Goal: Transaction & Acquisition: Purchase product/service

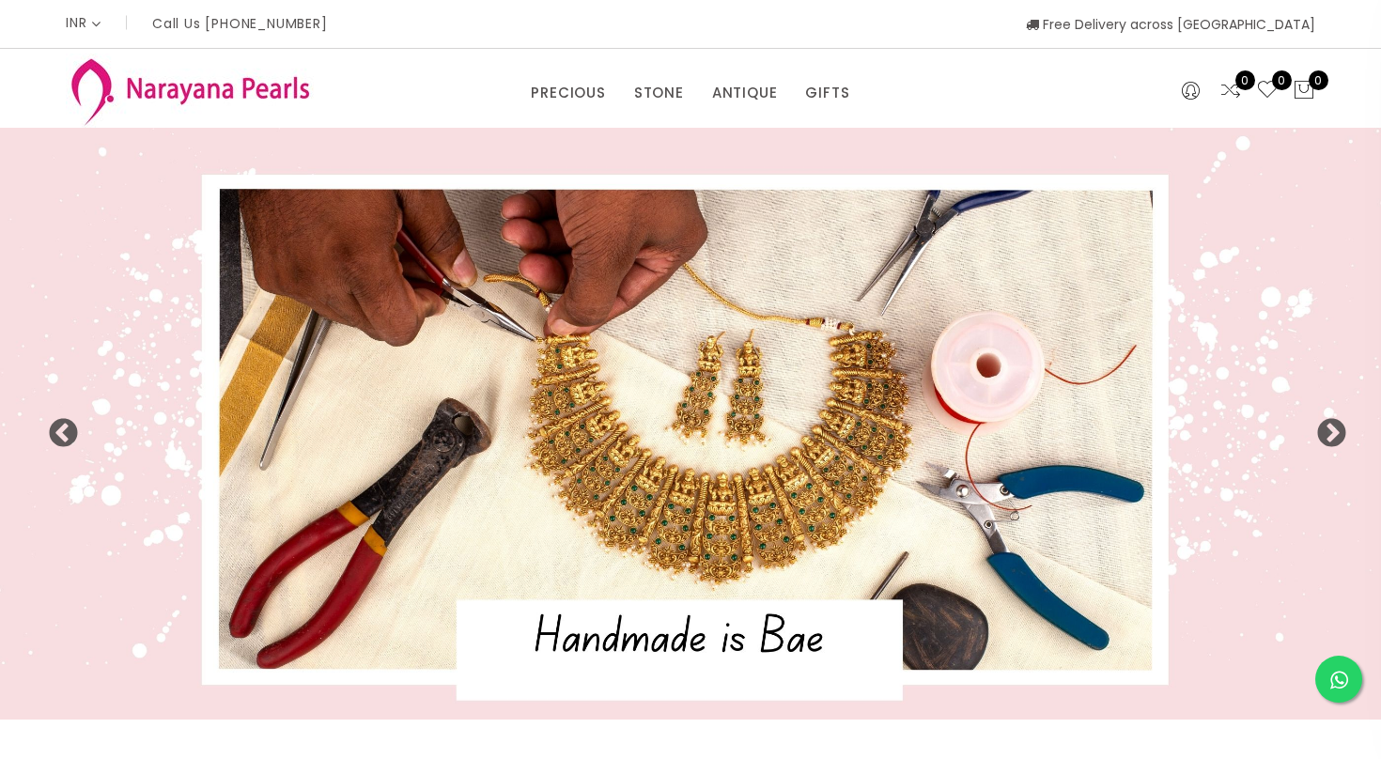
click at [840, 38] on div "INR CAD HKD GBP IDR INR JPY MYR USD MXN AUD Call Us +91 90949 50000 Free Delive…" at bounding box center [691, 24] width 1250 height 48
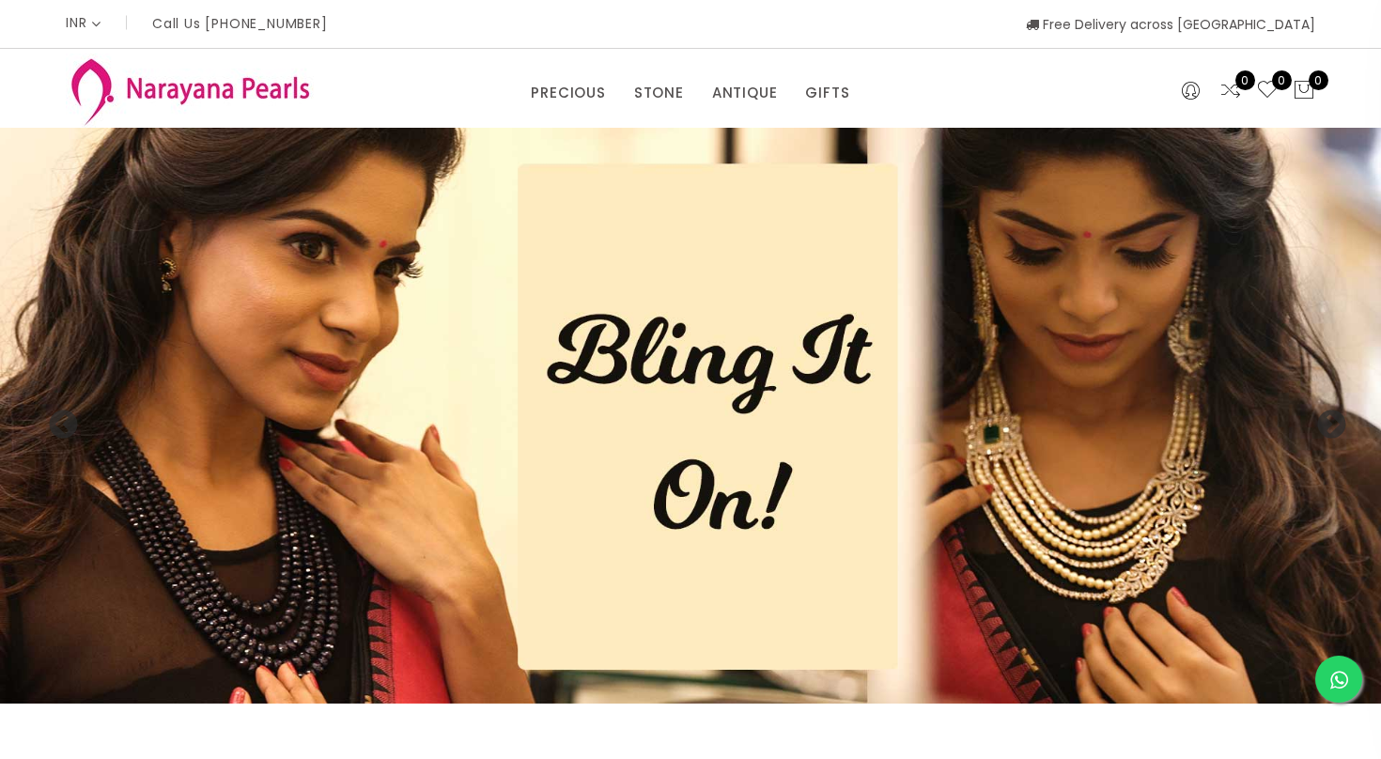
click at [392, 78] on div "PRECIOUS CUSTOM MADE-GEMS PRECIOUS MALA STONE EARRINGS / JHUMKAS NECKLACE ANTIQ…" at bounding box center [691, 89] width 852 height 38
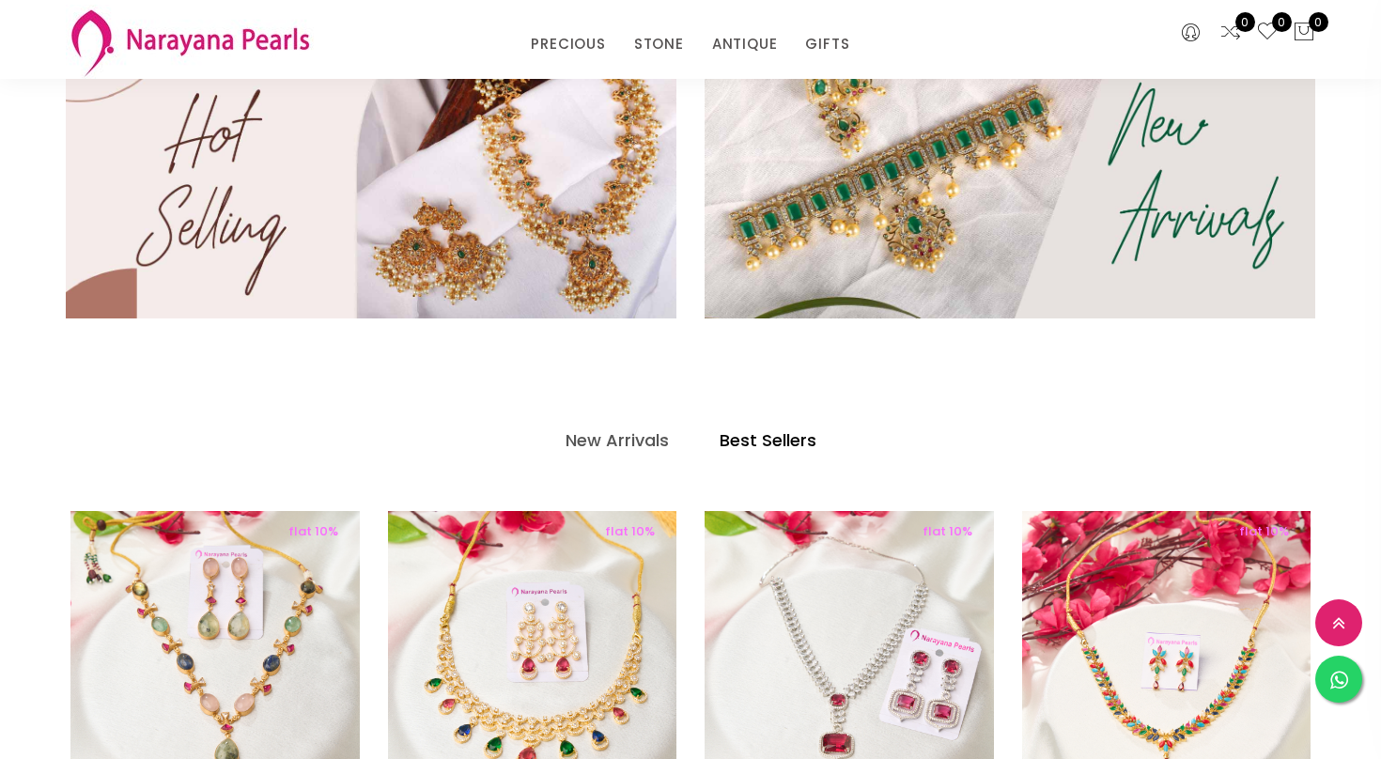
scroll to position [653, 0]
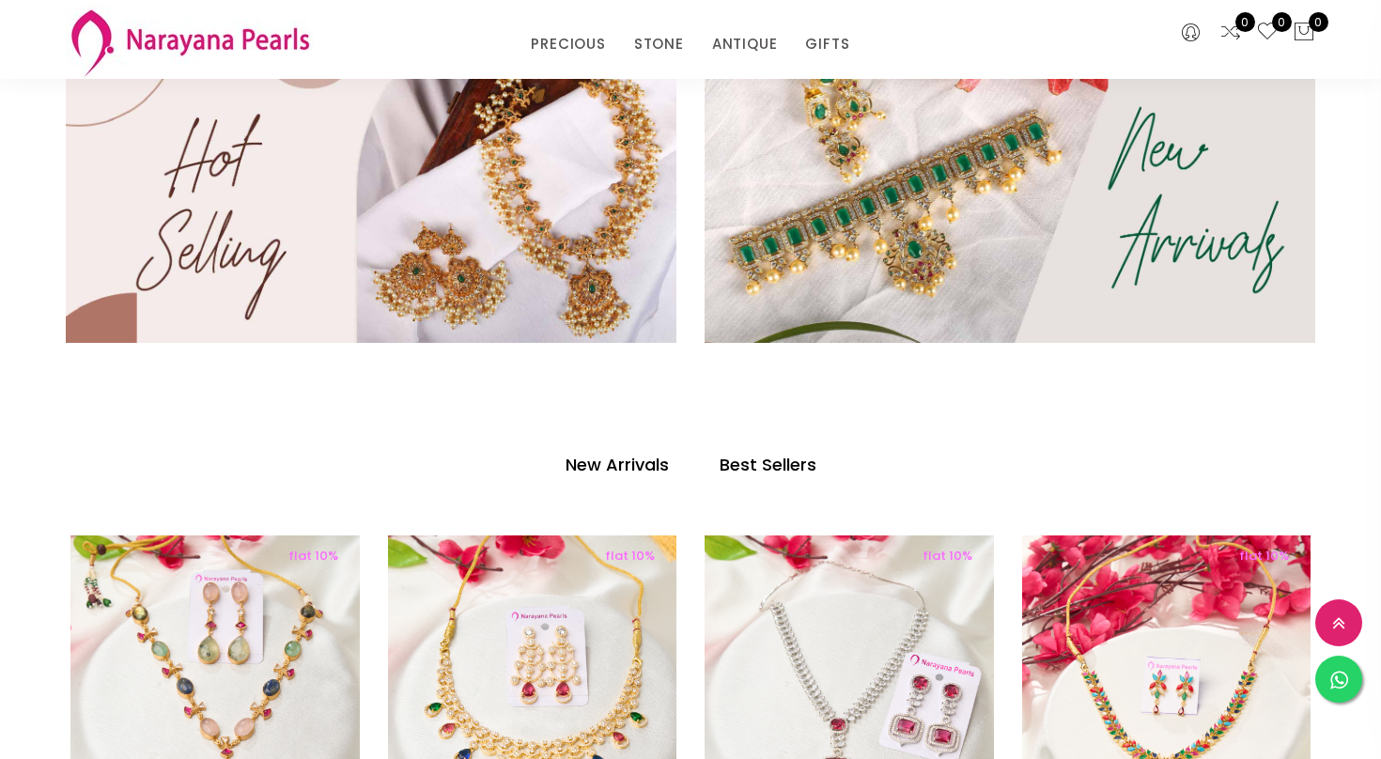
click at [604, 465] on h4 "New Arrivals" at bounding box center [617, 465] width 103 height 23
click at [727, 460] on h4 "Best Sellers" at bounding box center [768, 465] width 97 height 23
click at [772, 460] on h4 "Best Sellers" at bounding box center [768, 465] width 97 height 23
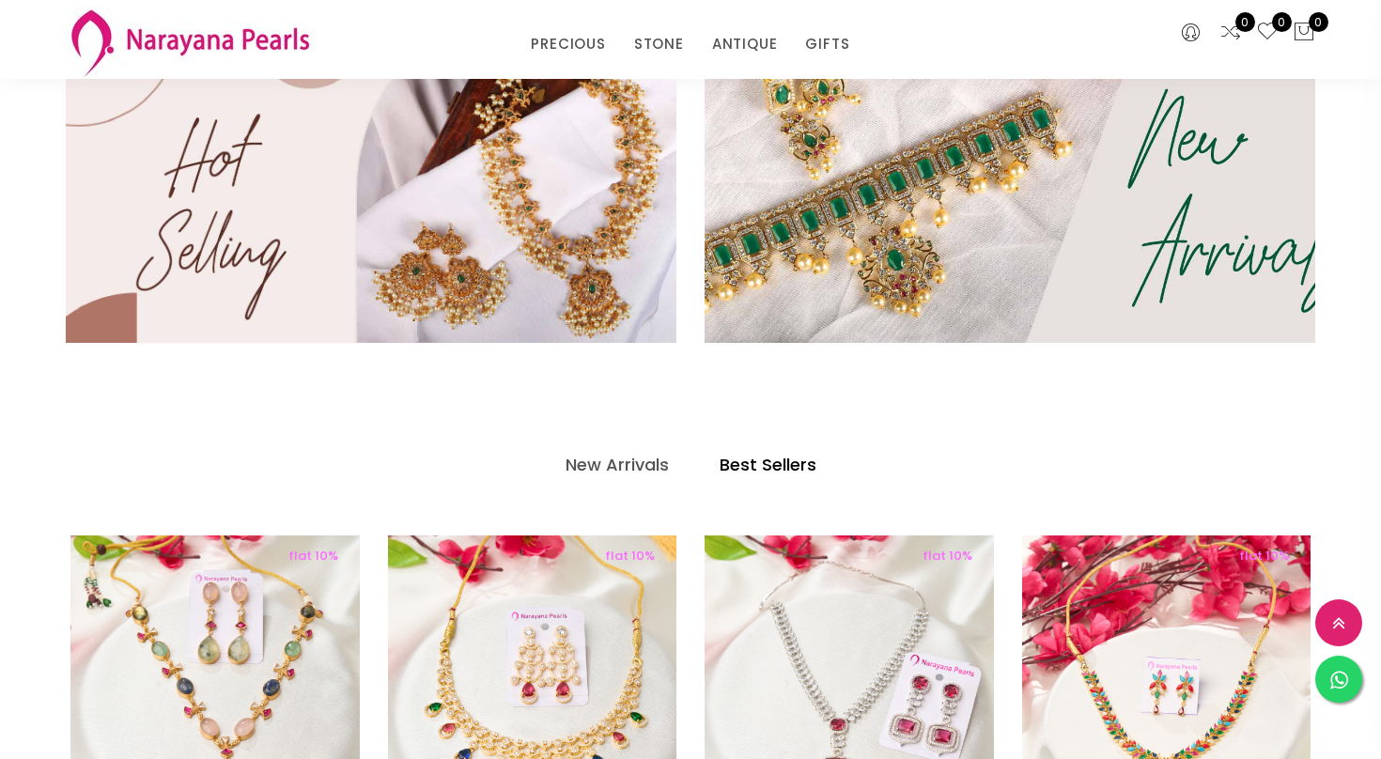
click at [888, 231] on img at bounding box center [1010, 197] width 733 height 350
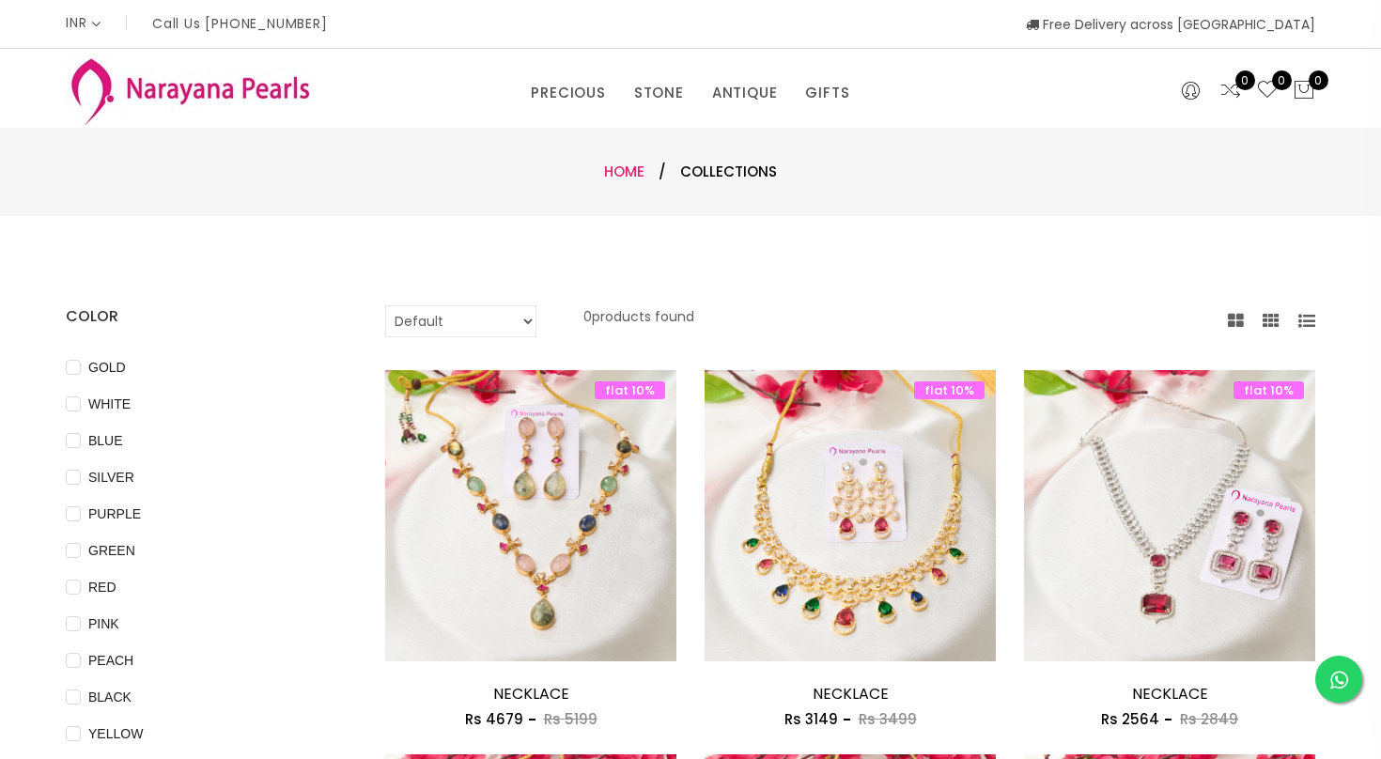
click at [623, 176] on link "Home" at bounding box center [624, 172] width 40 height 20
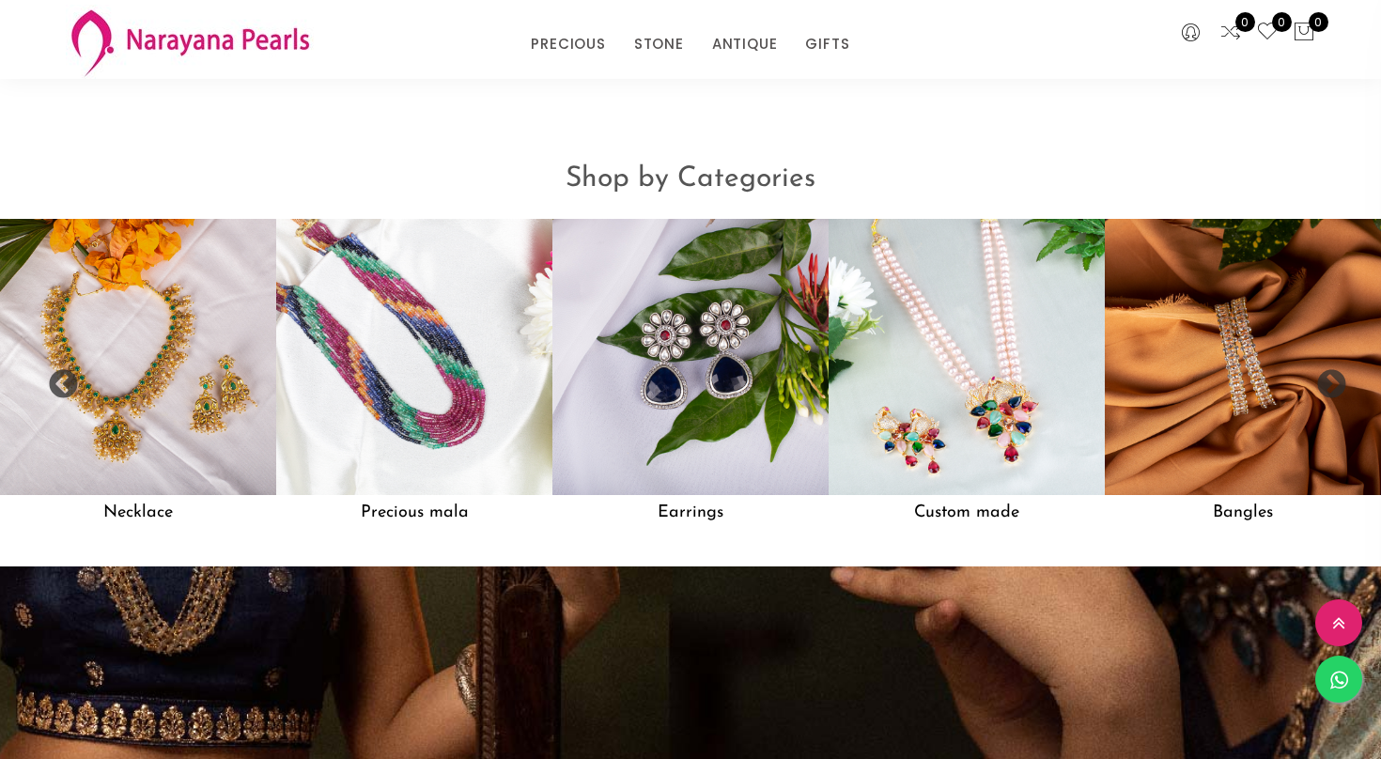
scroll to position [1503, 0]
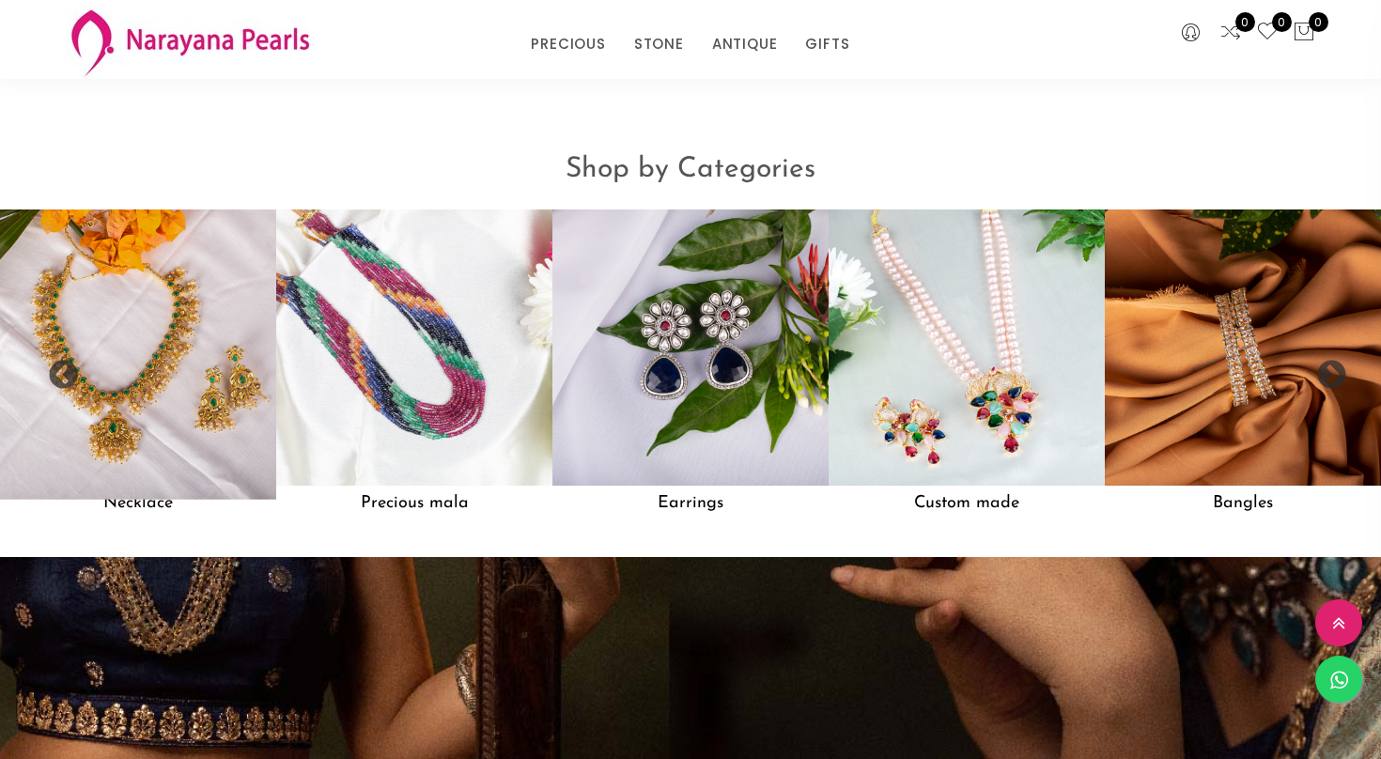
click at [183, 388] on img at bounding box center [137, 346] width 303 height 303
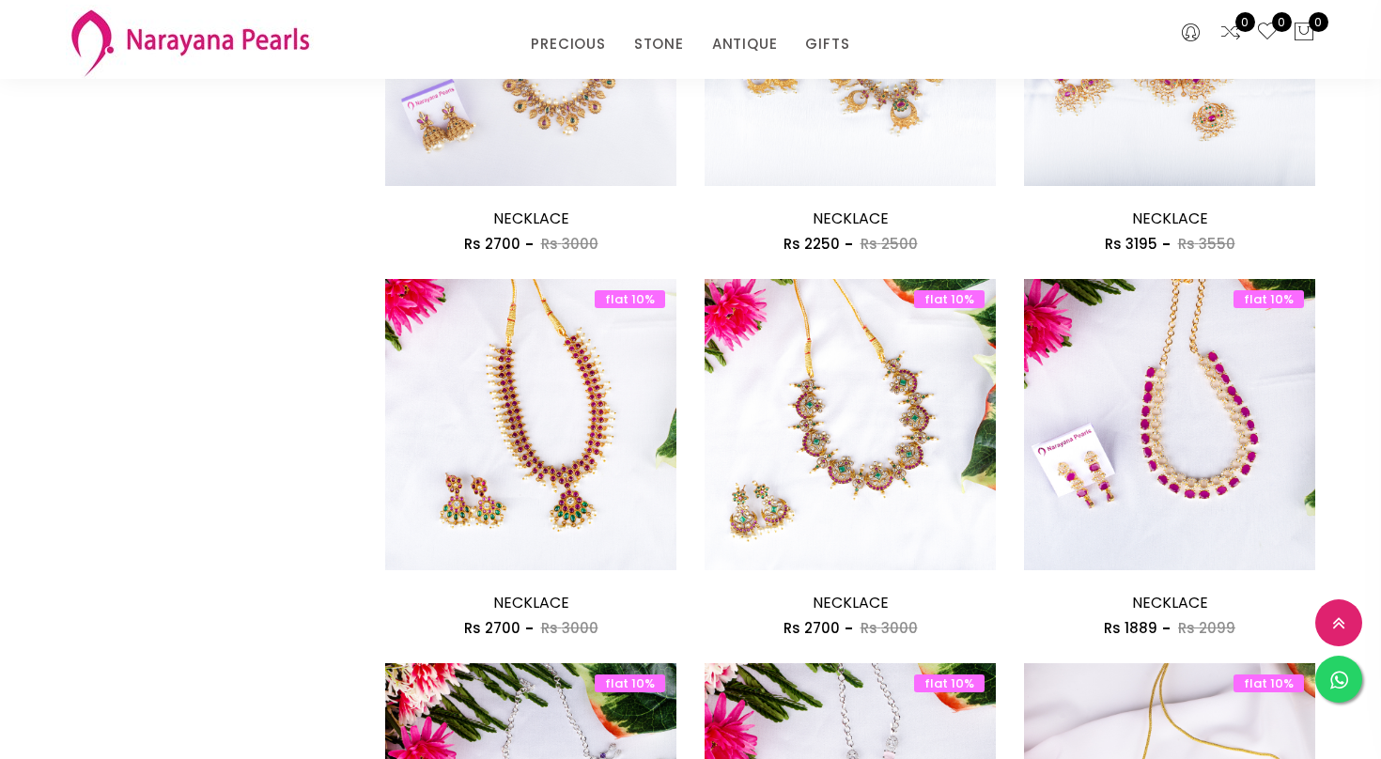
scroll to position [1203, 0]
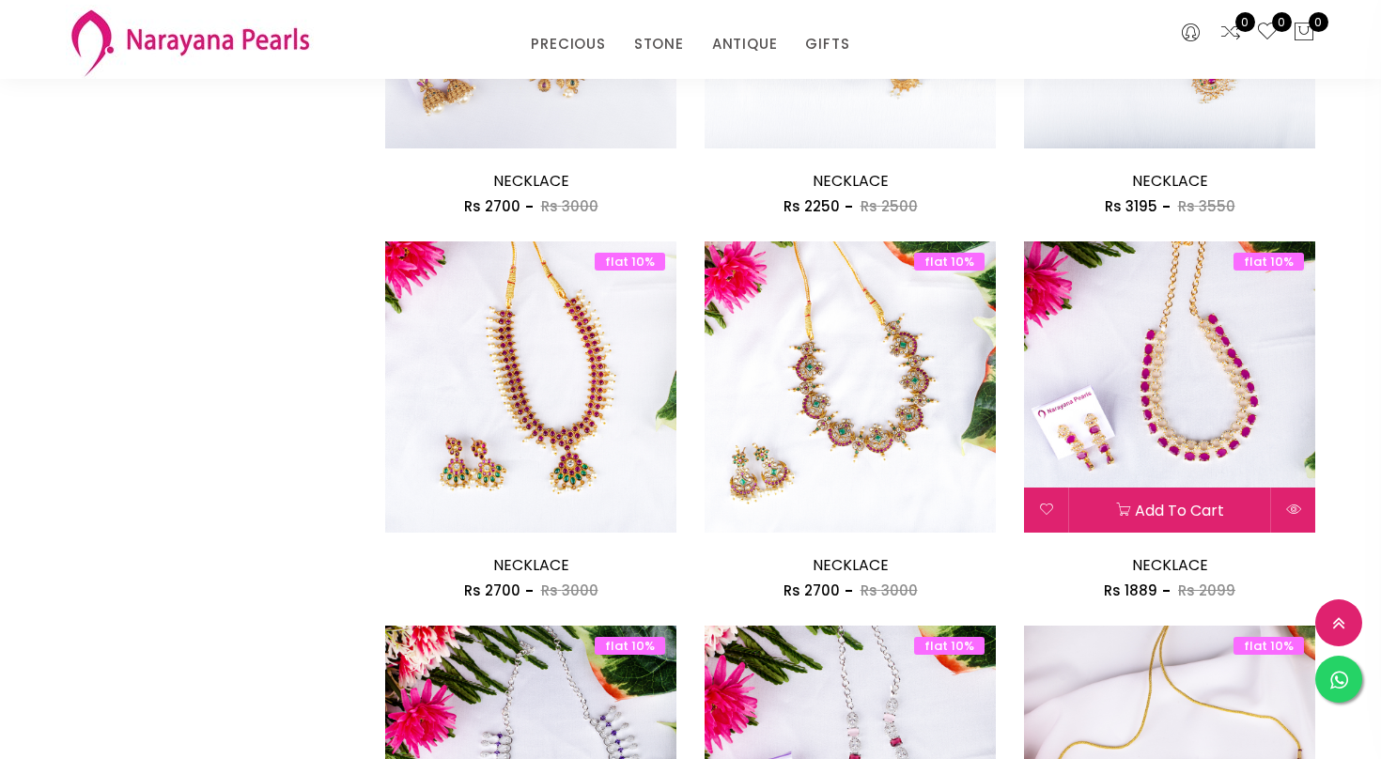
click at [1224, 436] on img at bounding box center [1169, 386] width 291 height 291
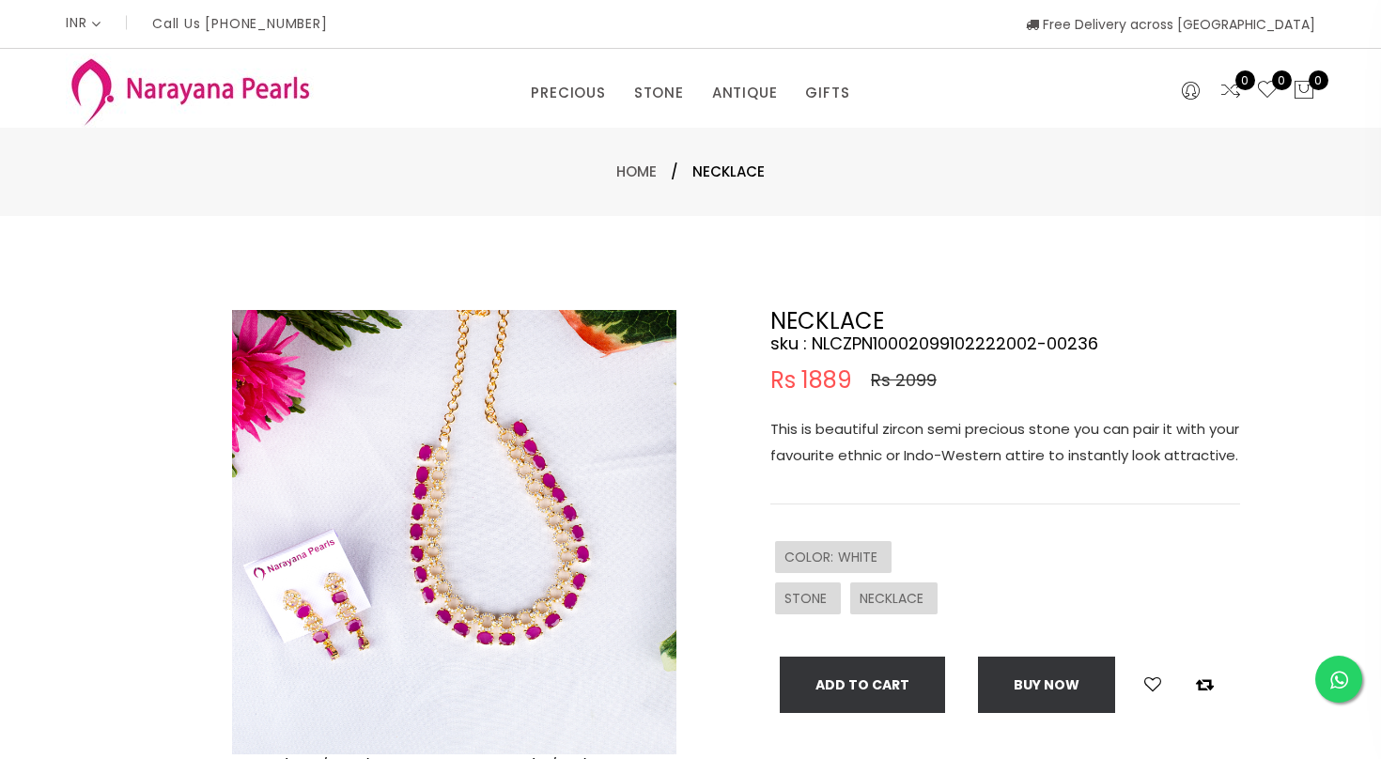
click at [544, 624] on img at bounding box center [454, 532] width 444 height 444
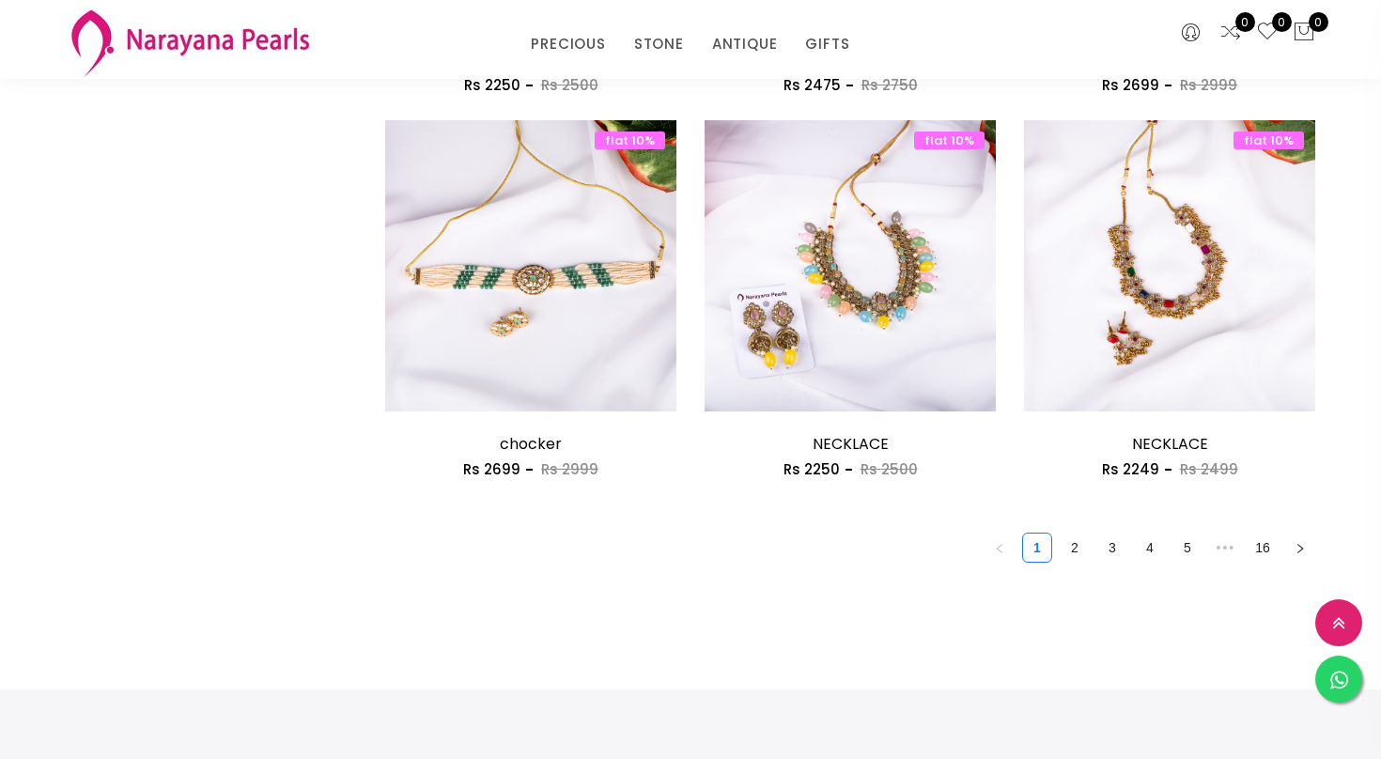
scroll to position [2480, 0]
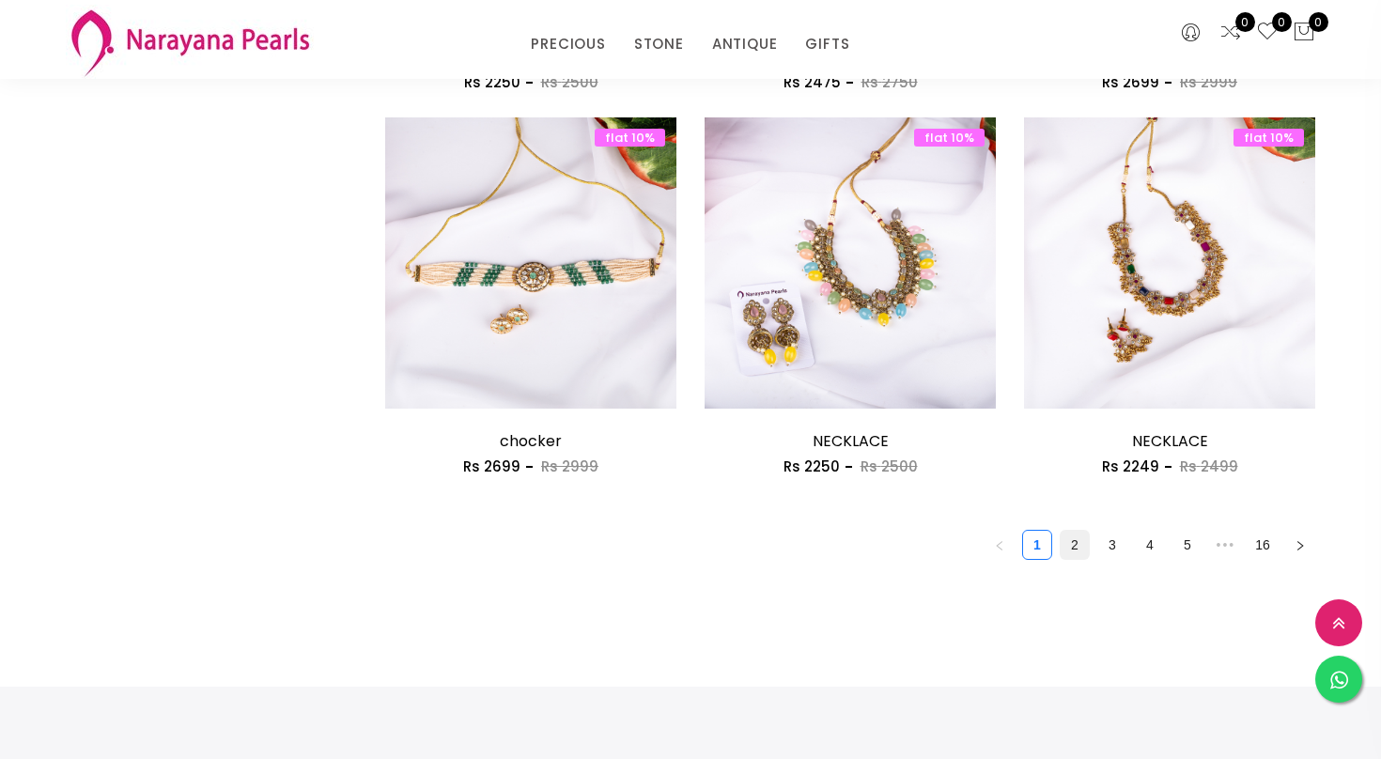
click at [1081, 547] on link "2" at bounding box center [1075, 545] width 28 height 28
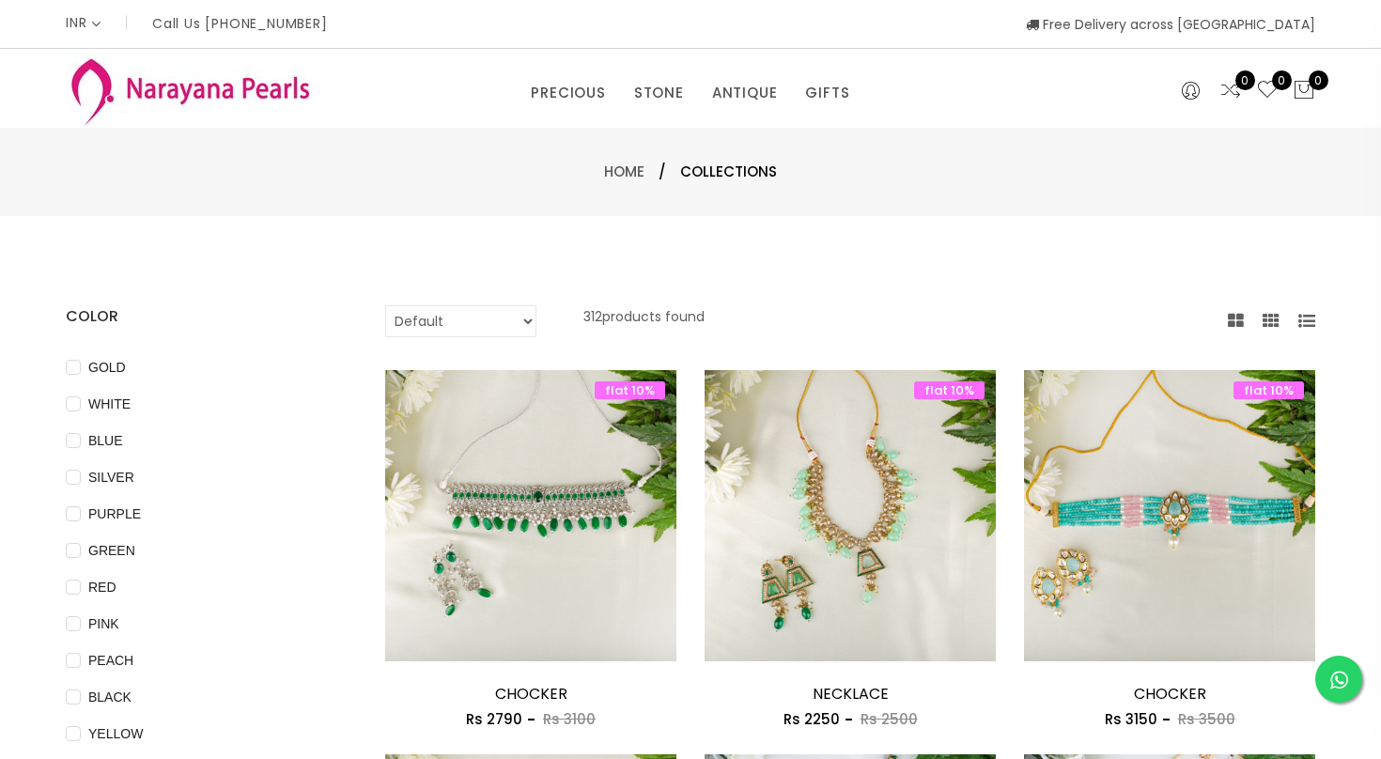
click at [1311, 315] on icon at bounding box center [1307, 321] width 17 height 17
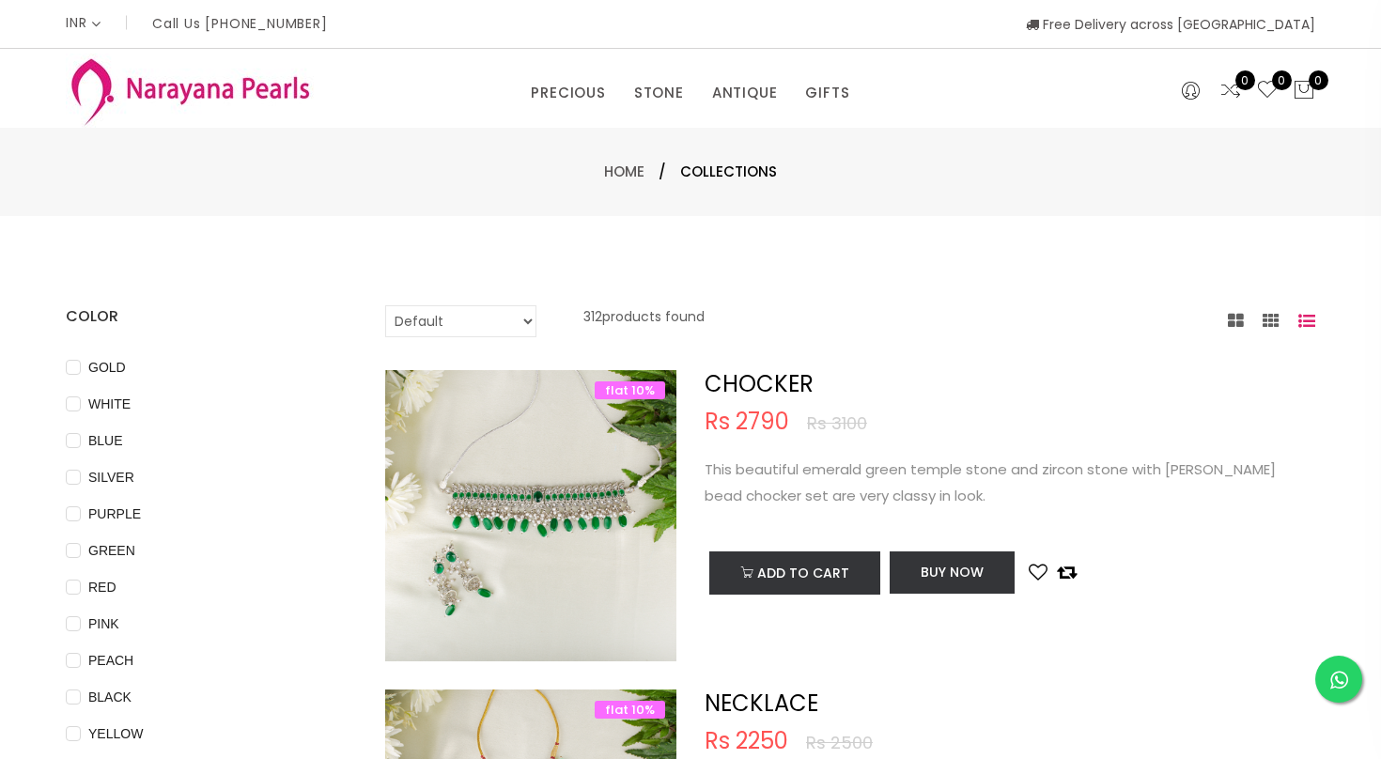
click at [1311, 315] on icon at bounding box center [1307, 321] width 17 height 17
click at [1235, 317] on icon at bounding box center [1236, 321] width 16 height 17
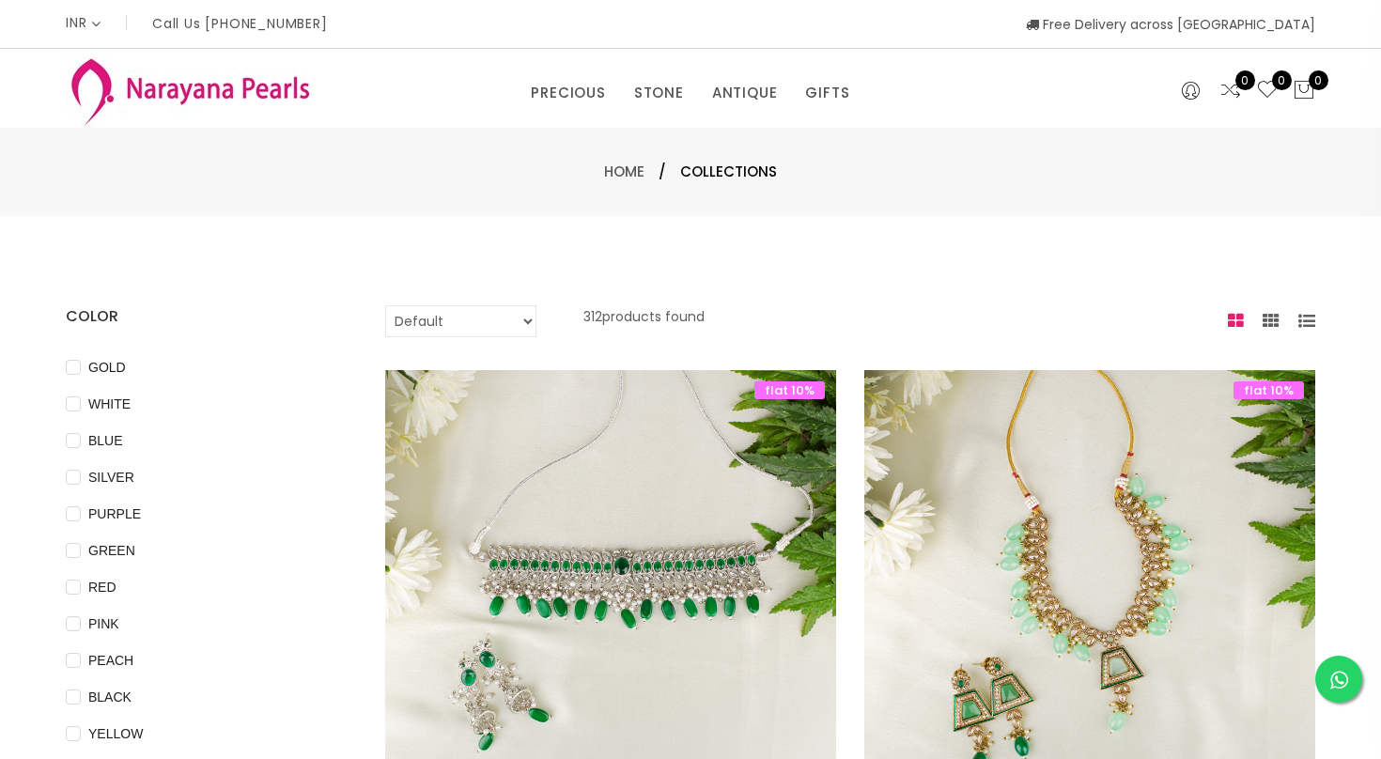
click at [1265, 314] on icon at bounding box center [1271, 321] width 17 height 17
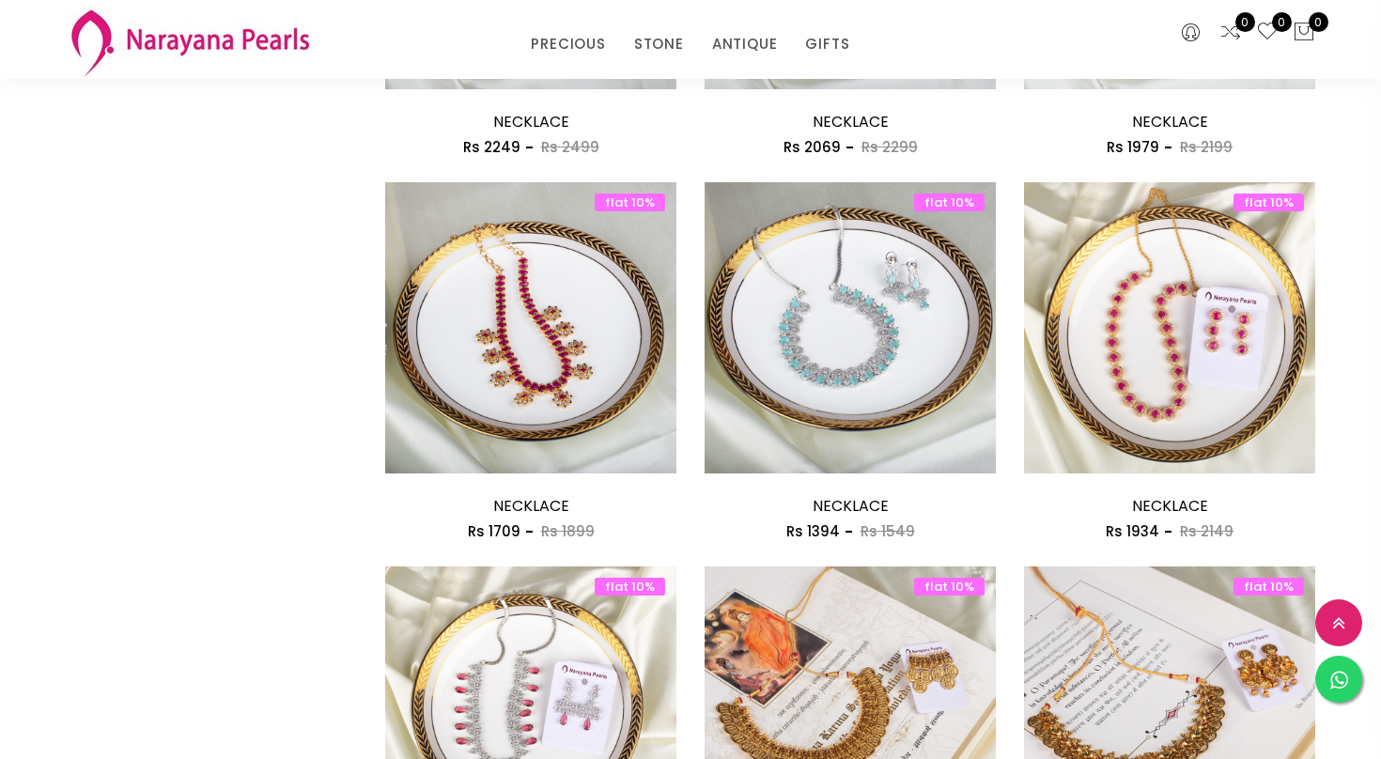
scroll to position [1654, 0]
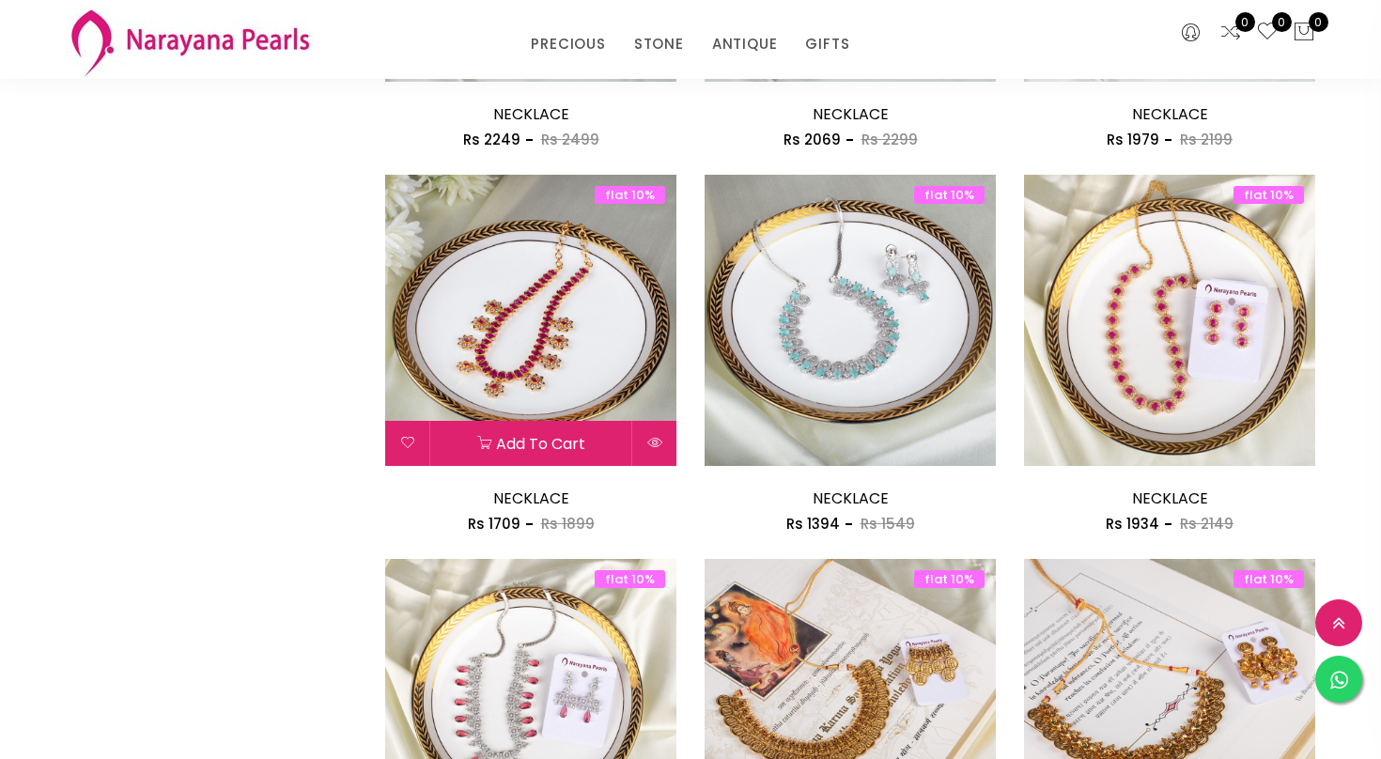
click at [543, 357] on img at bounding box center [530, 320] width 291 height 291
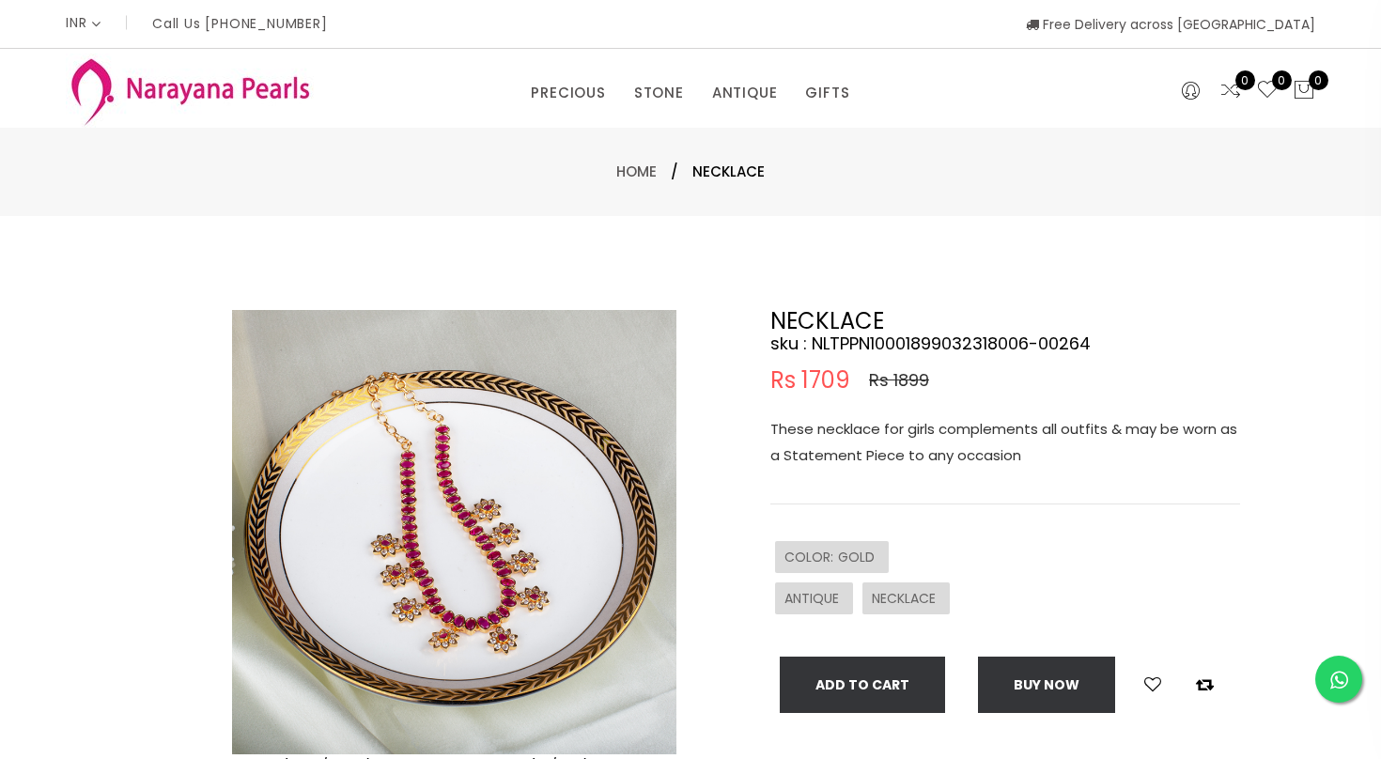
click at [497, 607] on img at bounding box center [454, 532] width 444 height 444
click at [886, 427] on p "These necklace for girls complements all outfits & may be worn as a Statement P…" at bounding box center [1005, 442] width 470 height 53
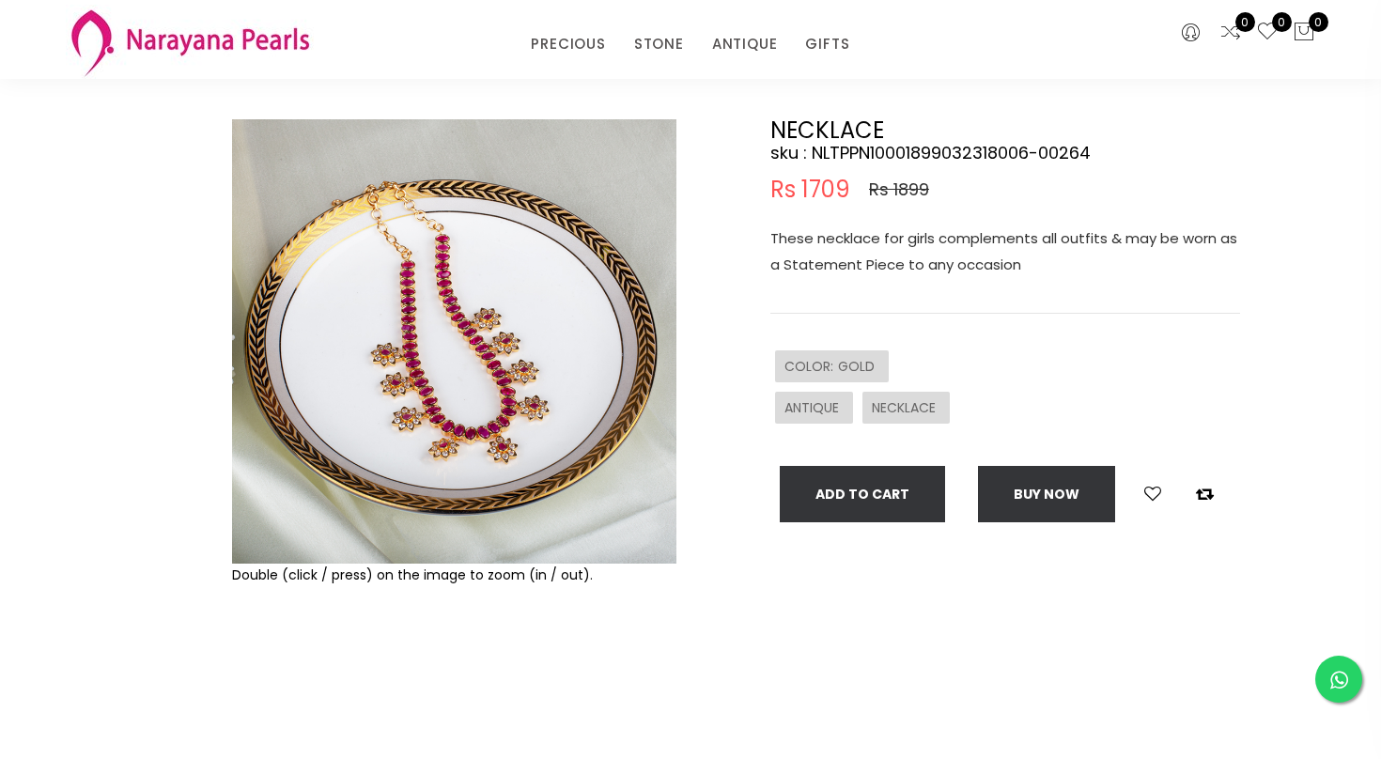
scroll to position [150, 0]
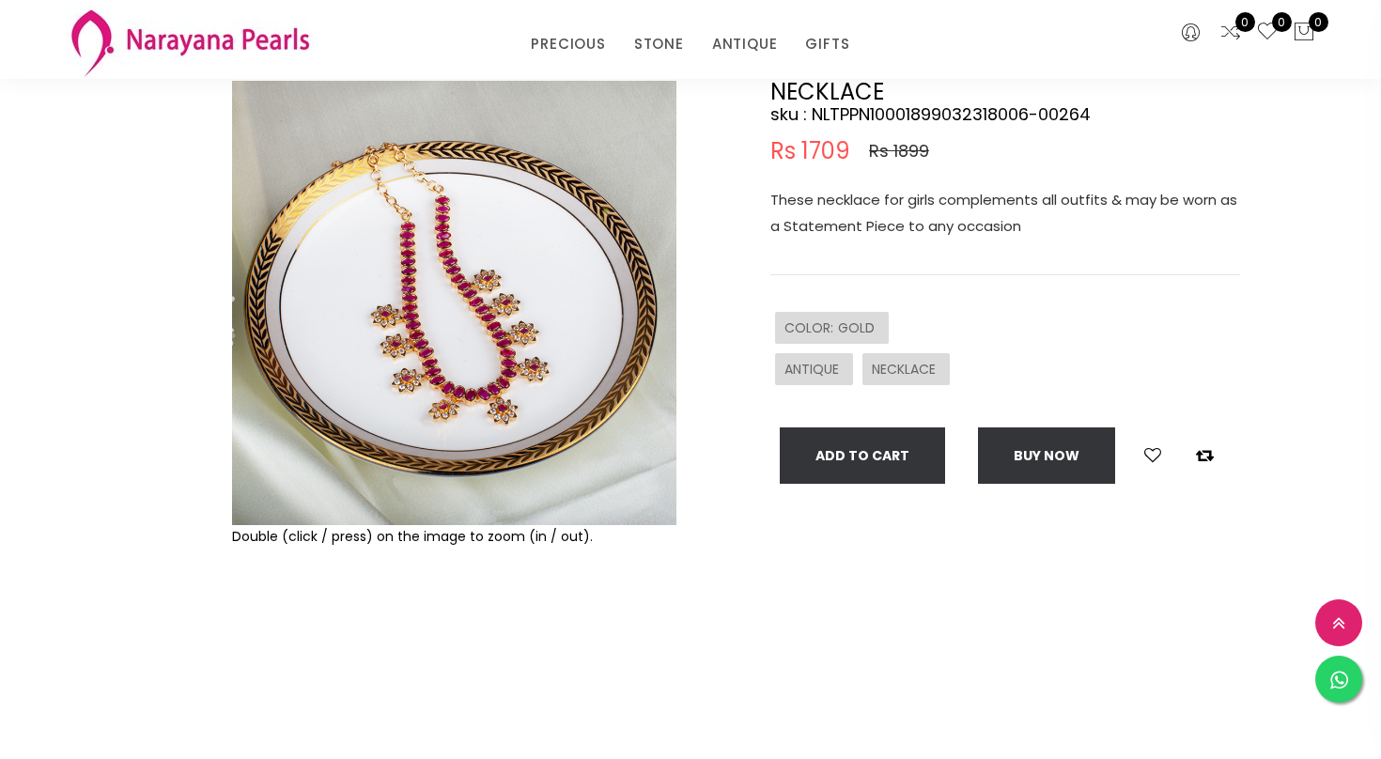
click at [463, 261] on img at bounding box center [454, 303] width 444 height 444
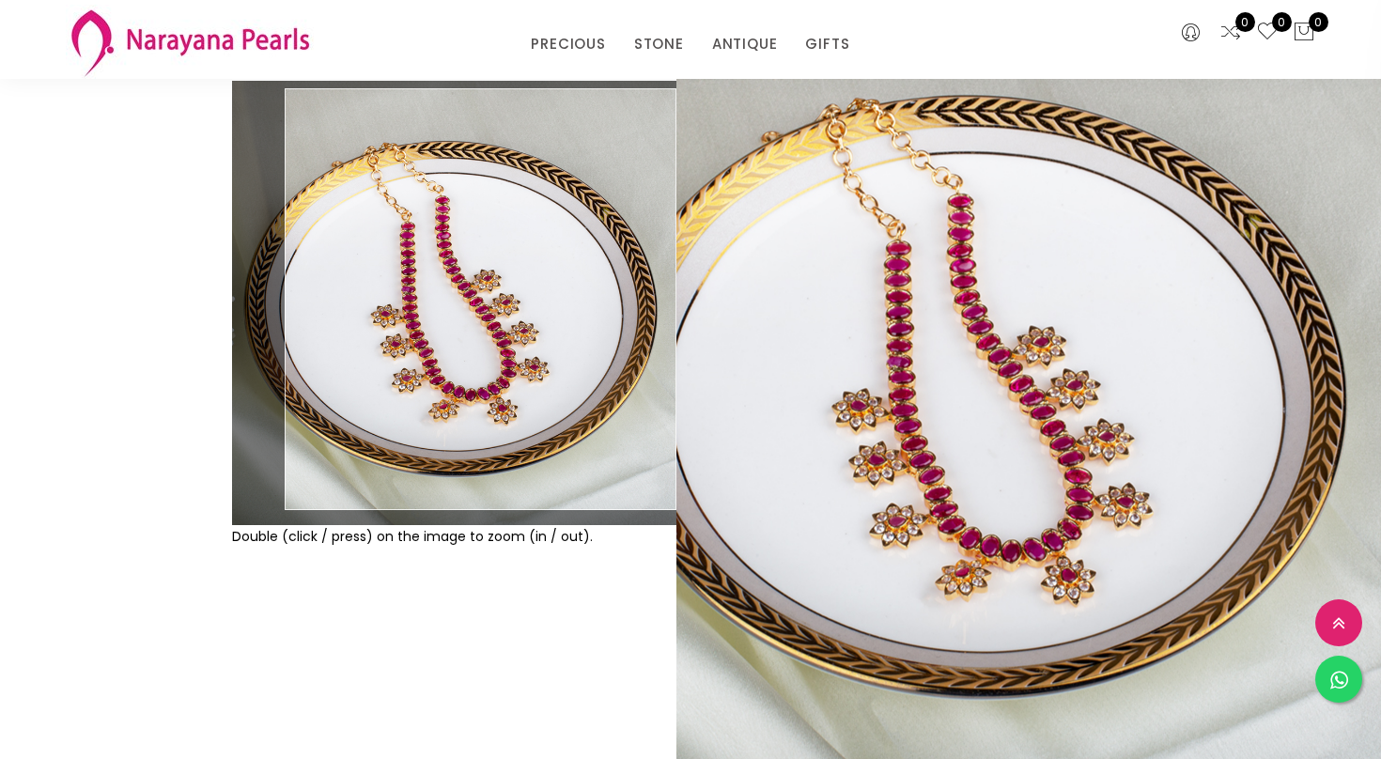
click at [1038, 32] on div "PRECIOUS CUSTOM MADE-GEMS PRECIOUS MALA STONE EARRINGS / JHUMKAS NECKLACE ANTIQ…" at bounding box center [691, 40] width 852 height 38
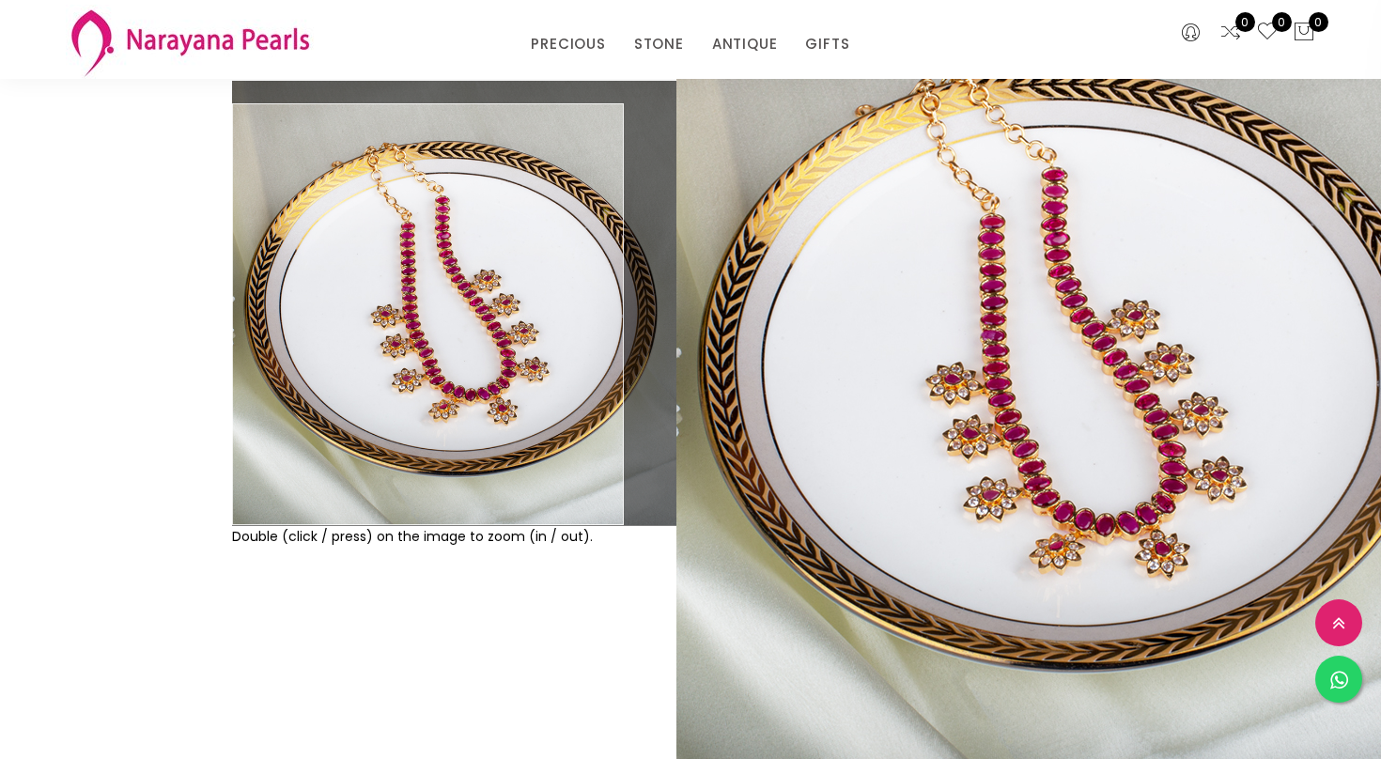
click at [61, 582] on div "Double (click / press) on the image to zoom (in / out). NECKLACE sku : NLTPPN10…" at bounding box center [690, 377] width 1381 height 780
click at [112, 133] on div "Double (click / press) on the image to zoom (in / out). NECKLACE sku : NLTPPN10…" at bounding box center [690, 377] width 1381 height 780
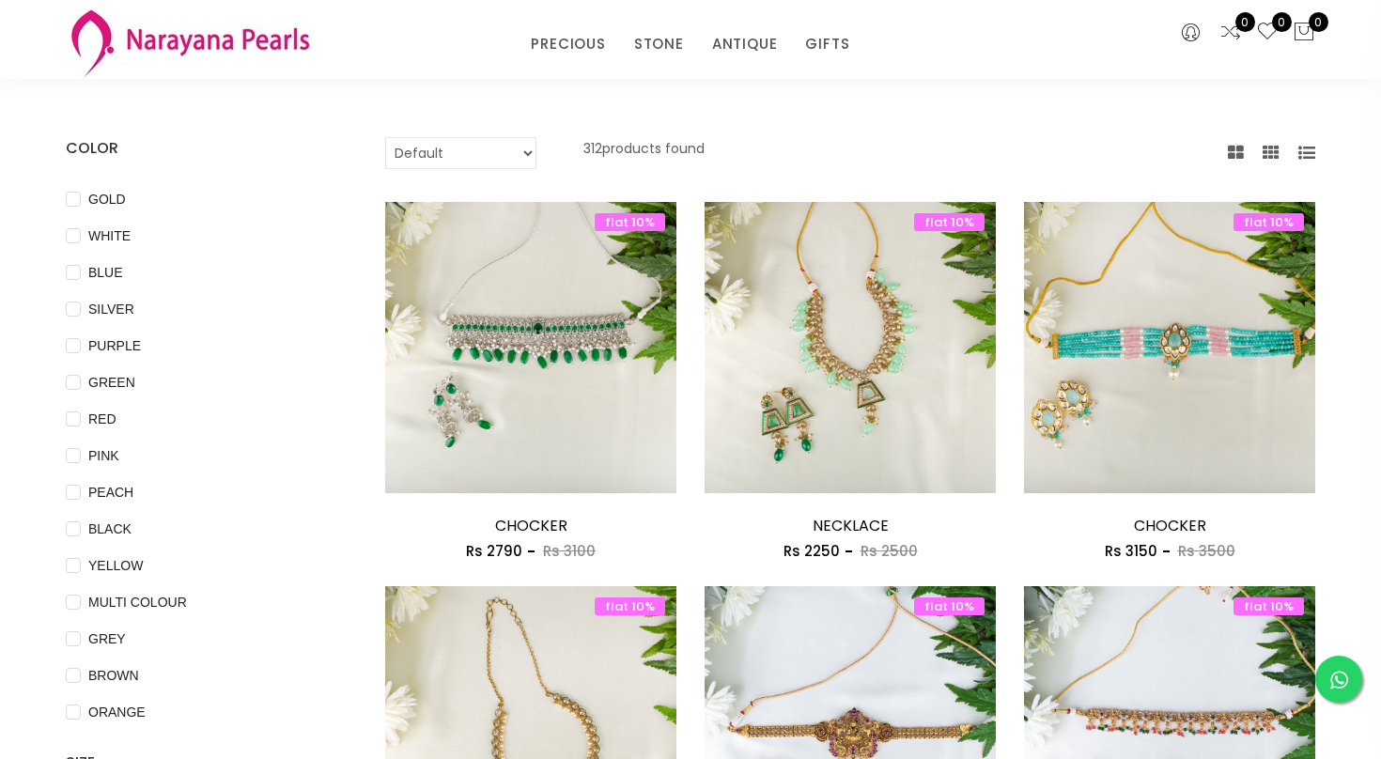
scroll to position [0, 0]
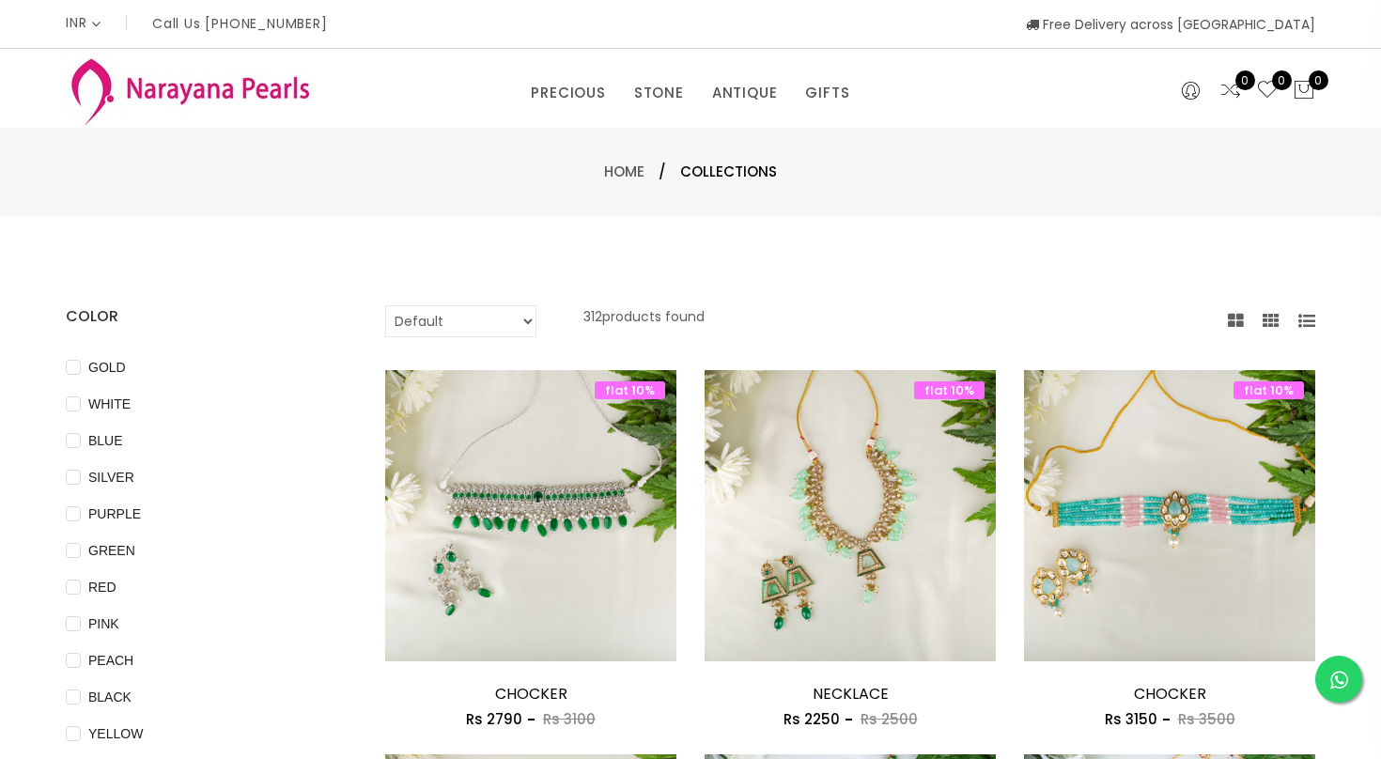
click at [490, 312] on select "Default Price - High to Low Price - Low to High" at bounding box center [460, 321] width 151 height 32
select select "priceLowToHigh"
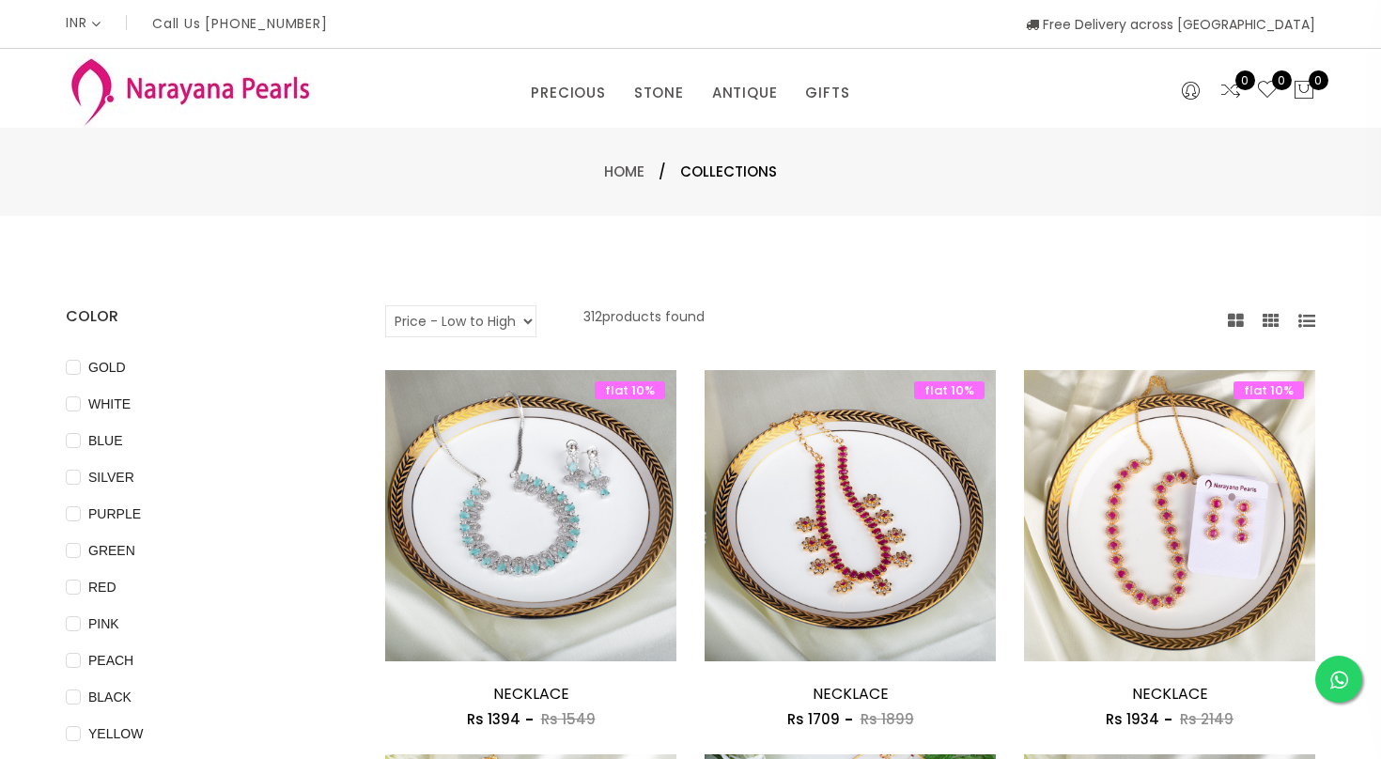
click at [912, 151] on div "Home / Collections" at bounding box center [690, 172] width 1381 height 88
click at [621, 174] on link "Home" at bounding box center [624, 172] width 40 height 20
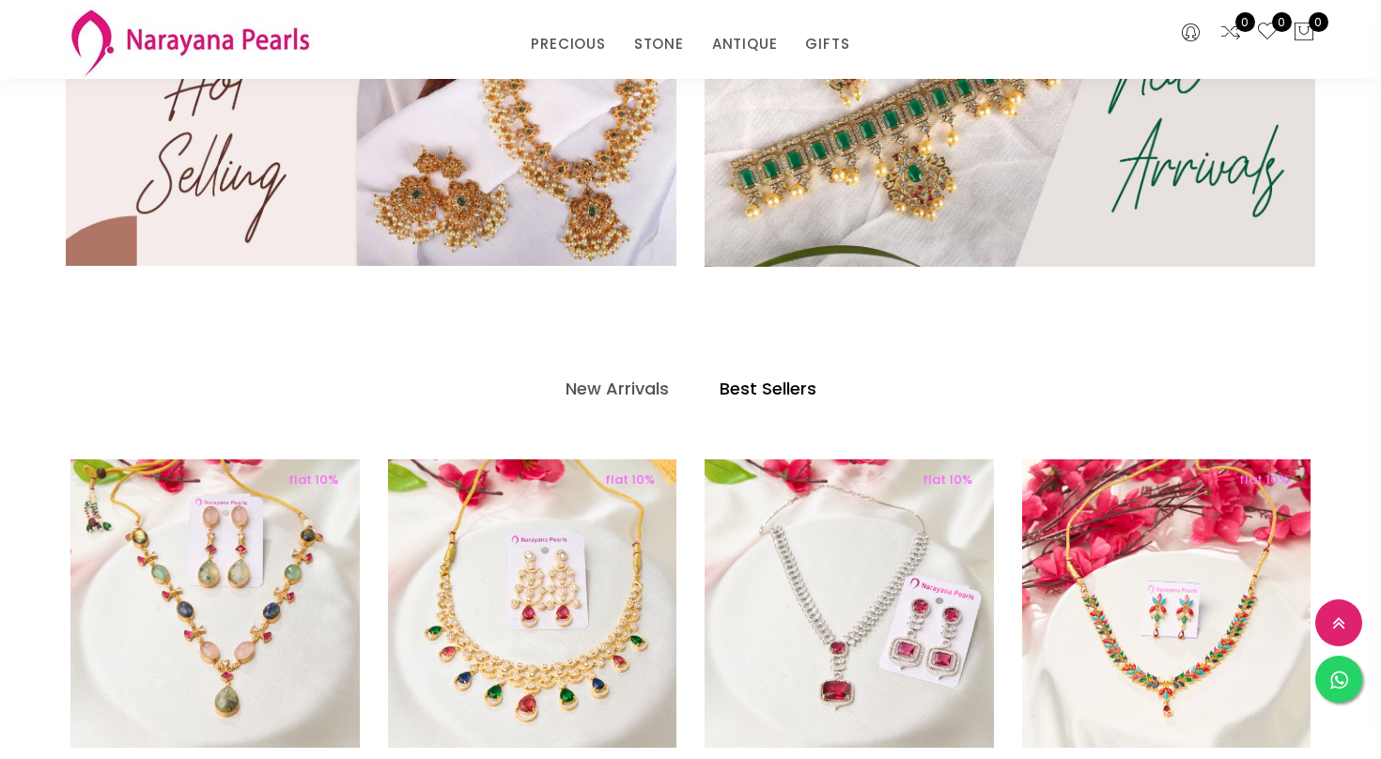
scroll to position [714, 0]
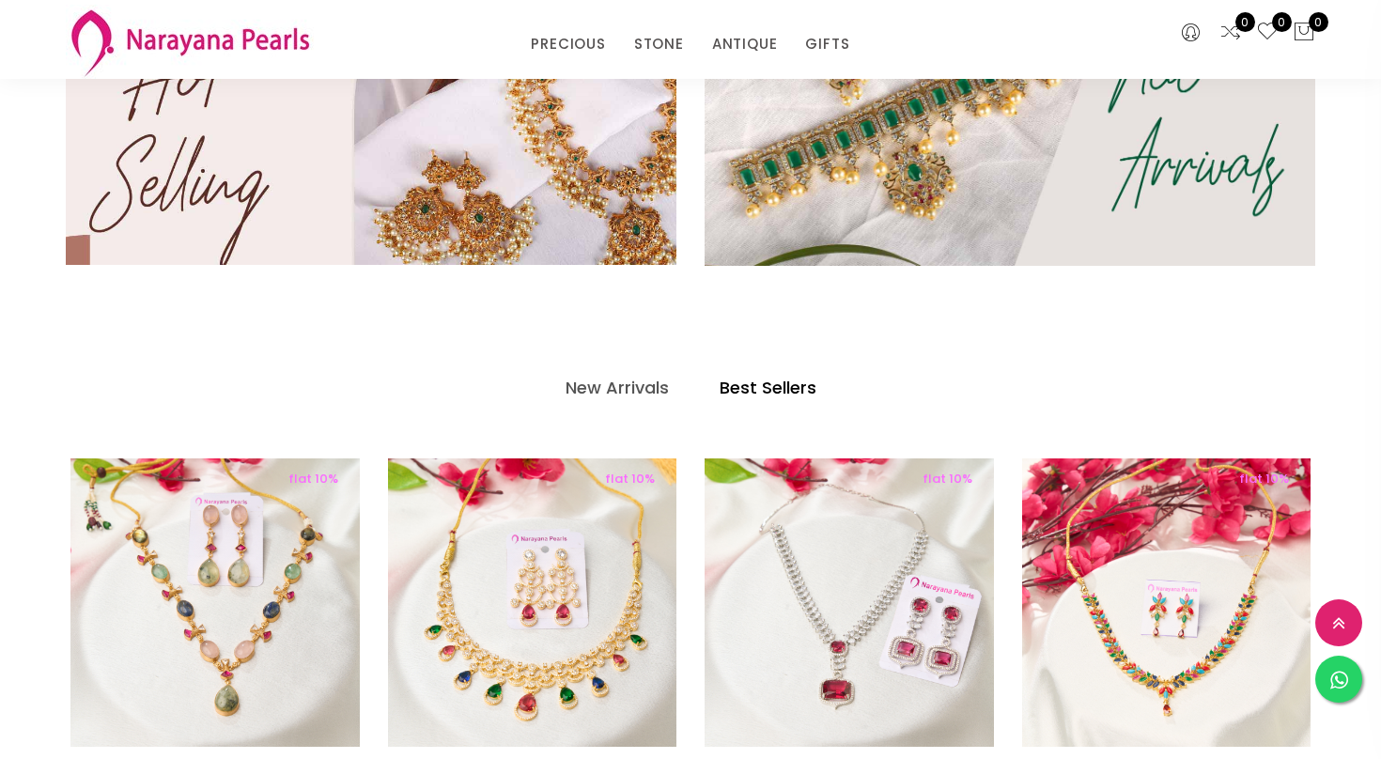
click at [553, 202] on img at bounding box center [371, 119] width 733 height 350
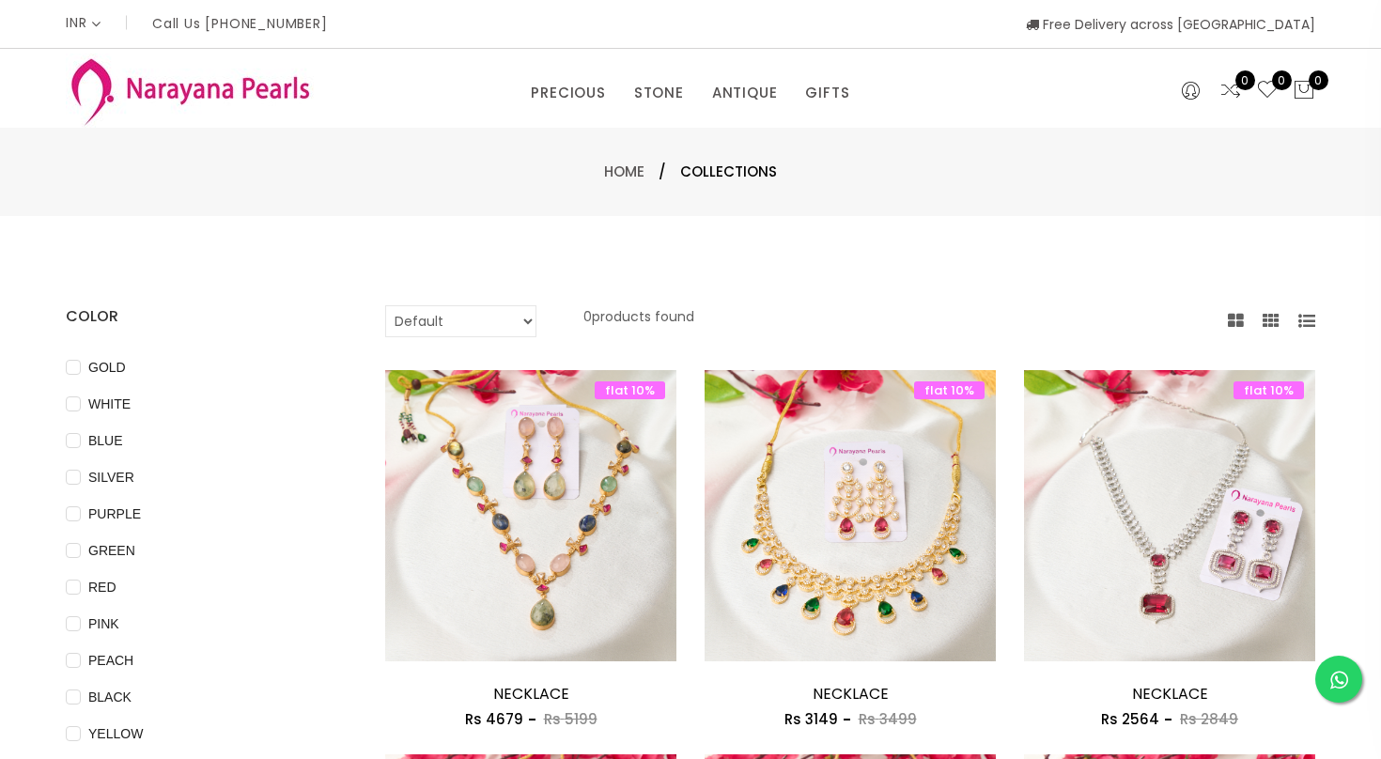
click at [524, 319] on select "Default Price - High to Low Price - Low to High" at bounding box center [460, 321] width 151 height 32
select select "priceLowToHigh"
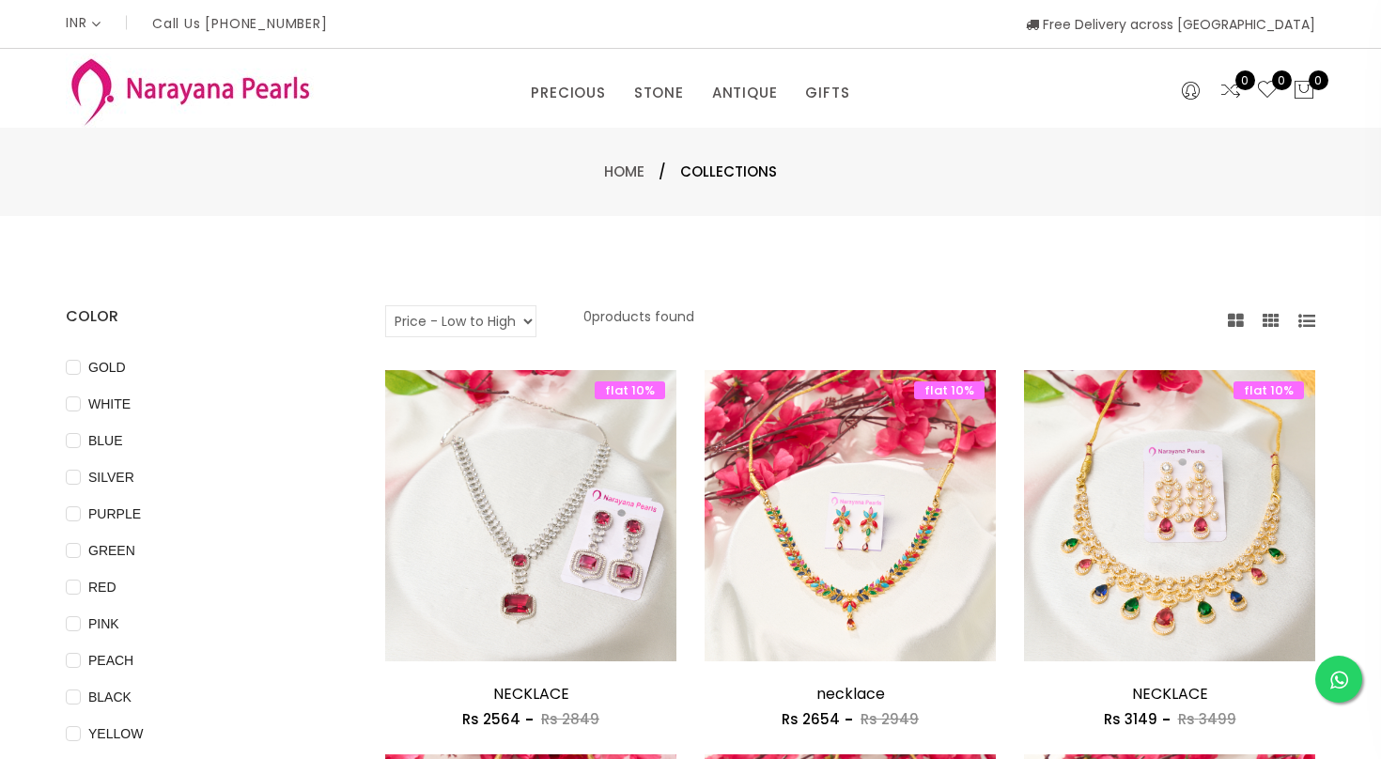
click at [624, 161] on span "Home /" at bounding box center [642, 172] width 76 height 23
click at [627, 180] on link "Home" at bounding box center [624, 172] width 40 height 20
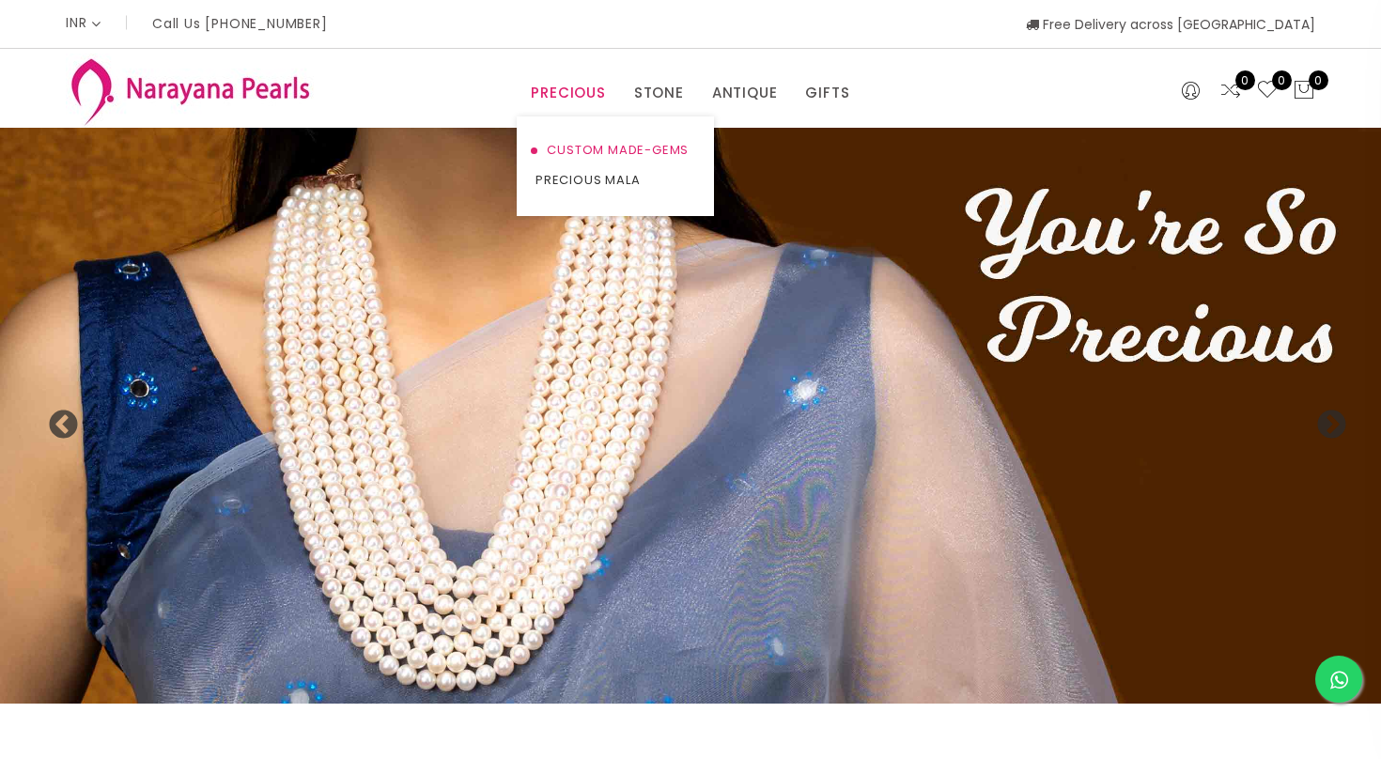
click at [598, 150] on link "CUSTOM MADE-GEMS" at bounding box center [616, 150] width 160 height 30
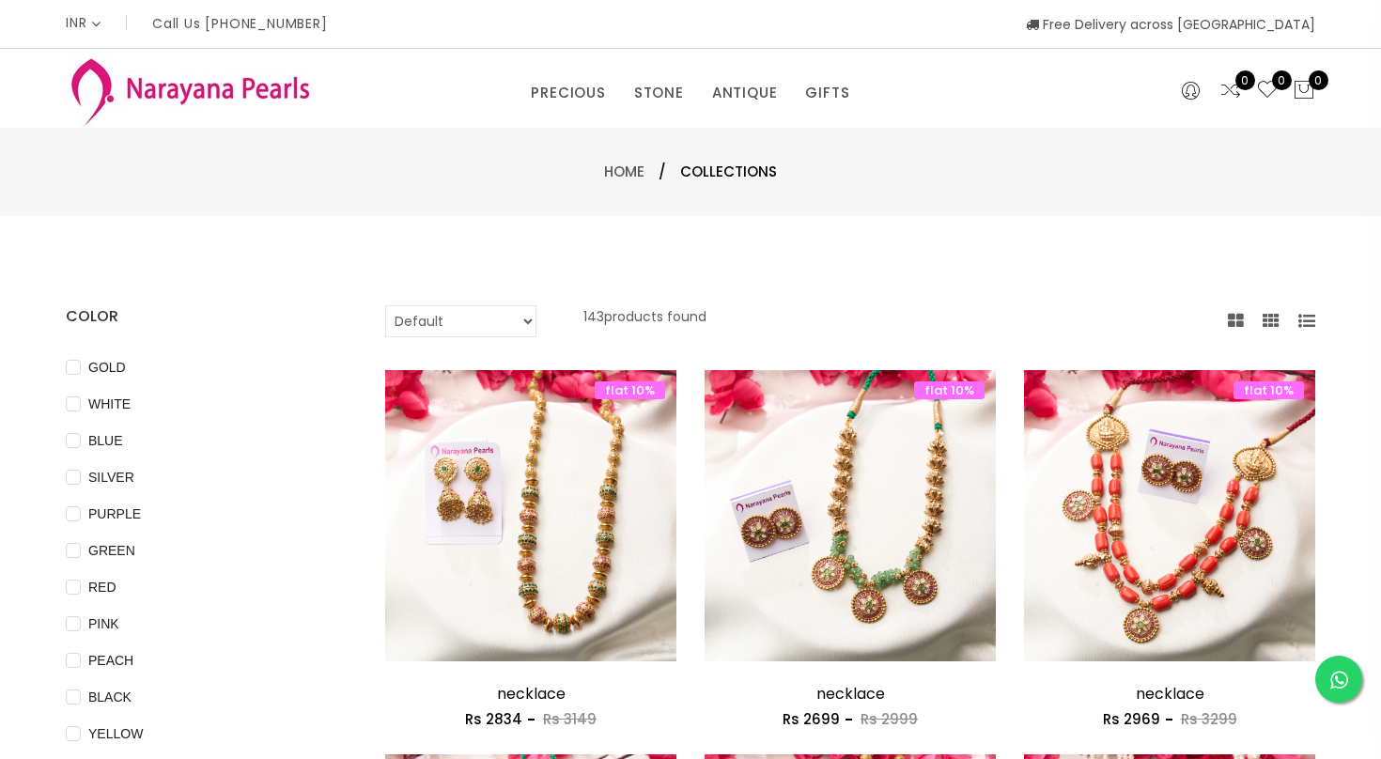
click at [496, 328] on select "Default Price - High to Low Price - Low to High" at bounding box center [460, 321] width 151 height 32
select select "priceLowToHigh"
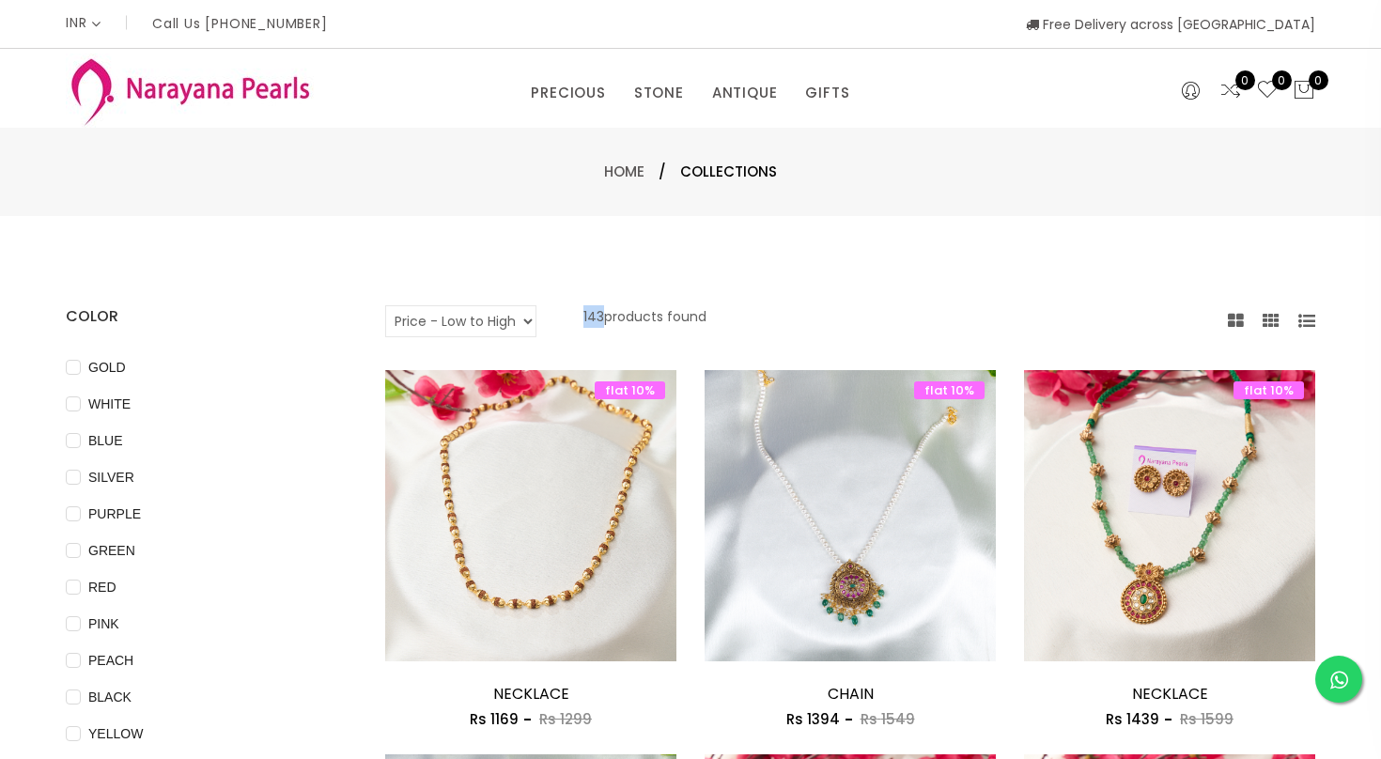
click at [817, 307] on div "Default Price - High to Low Price - Low to High 143 products found" at bounding box center [850, 321] width 930 height 32
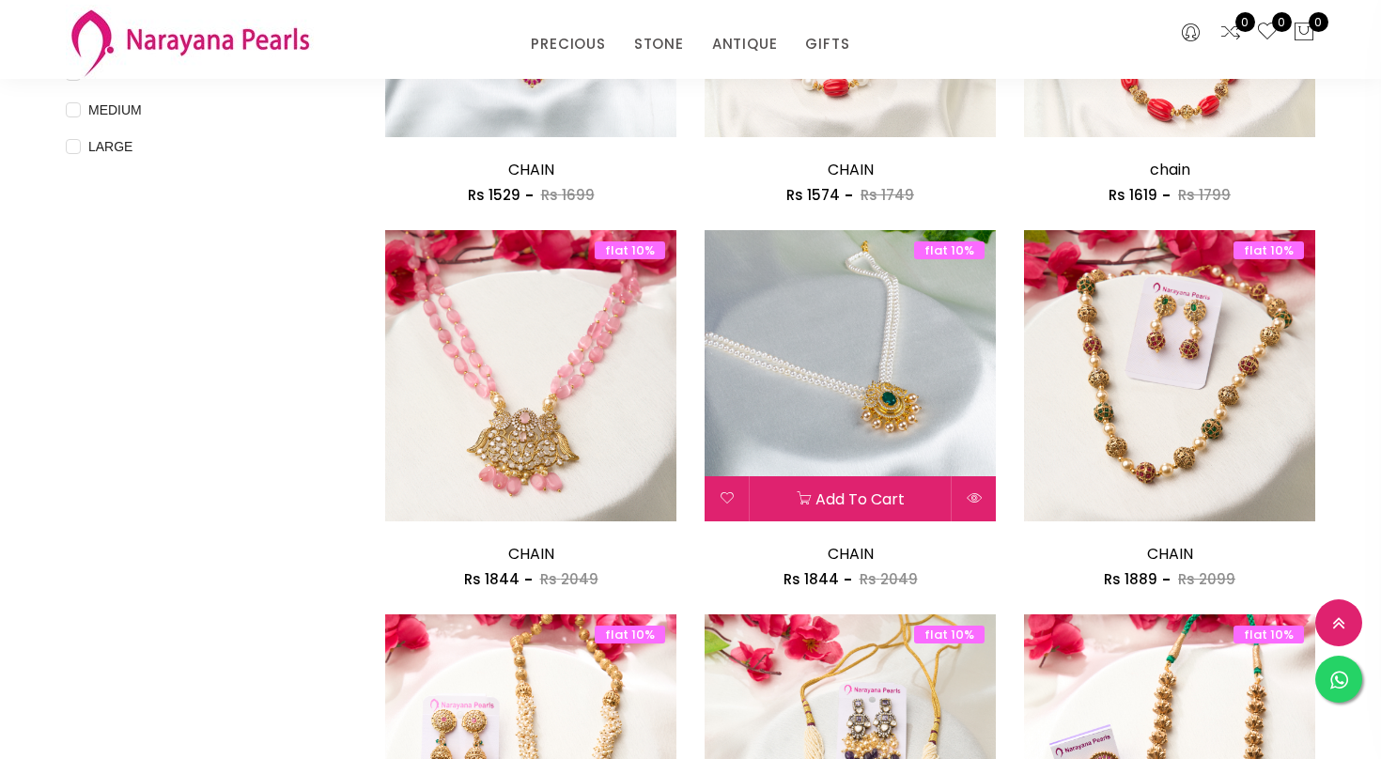
scroll to position [827, 0]
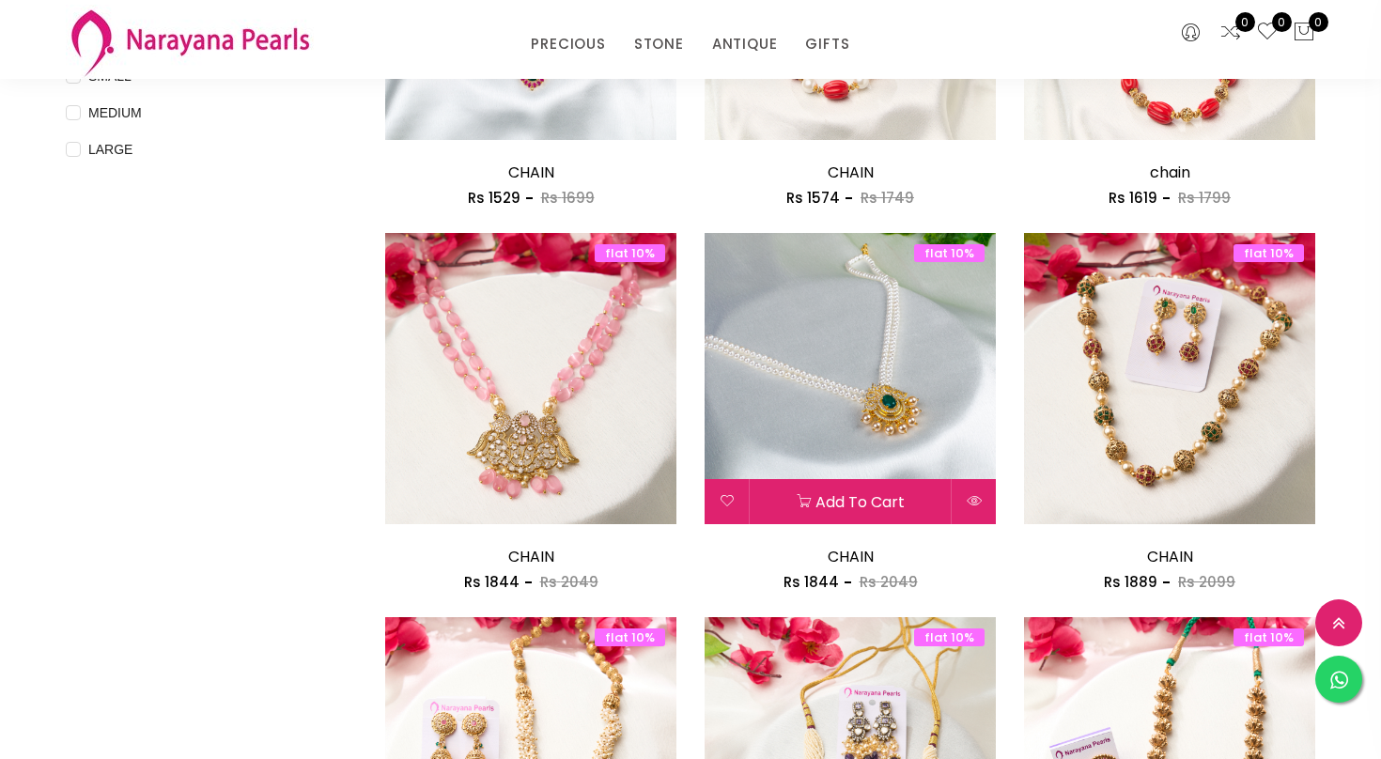
click at [885, 387] on img at bounding box center [850, 378] width 291 height 291
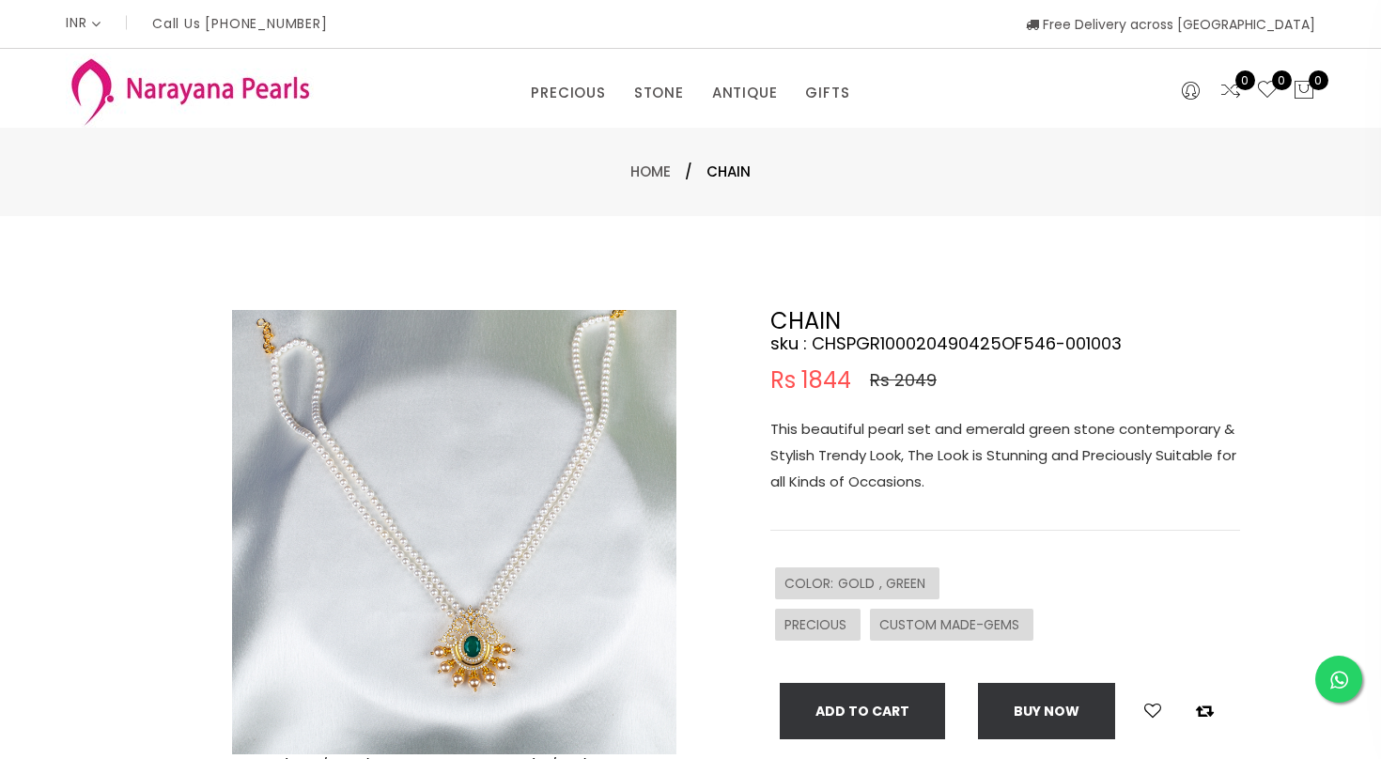
click at [489, 615] on img at bounding box center [454, 532] width 444 height 444
click at [463, 648] on img at bounding box center [454, 532] width 444 height 444
click at [380, 568] on img at bounding box center [454, 532] width 444 height 444
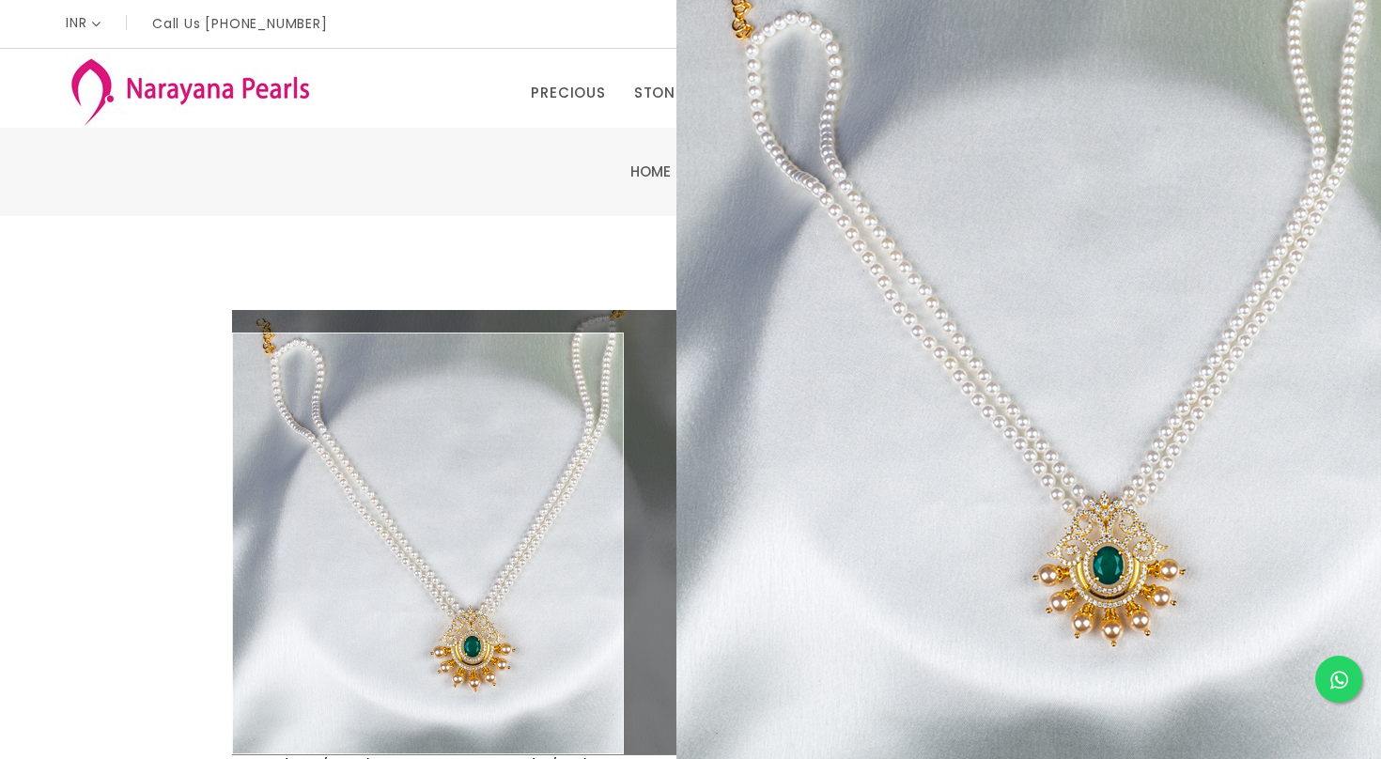
click at [157, 223] on div "Double (click / press) on the image to zoom (in / out). CHAIN sku : CHSPGR10002…" at bounding box center [690, 606] width 1381 height 780
click at [558, 58] on div "PRECIOUS CUSTOM MADE-GEMS PRECIOUS MALA STONE EARRINGS / JHUMKAS NECKLACE ANTIQ…" at bounding box center [691, 88] width 1278 height 79
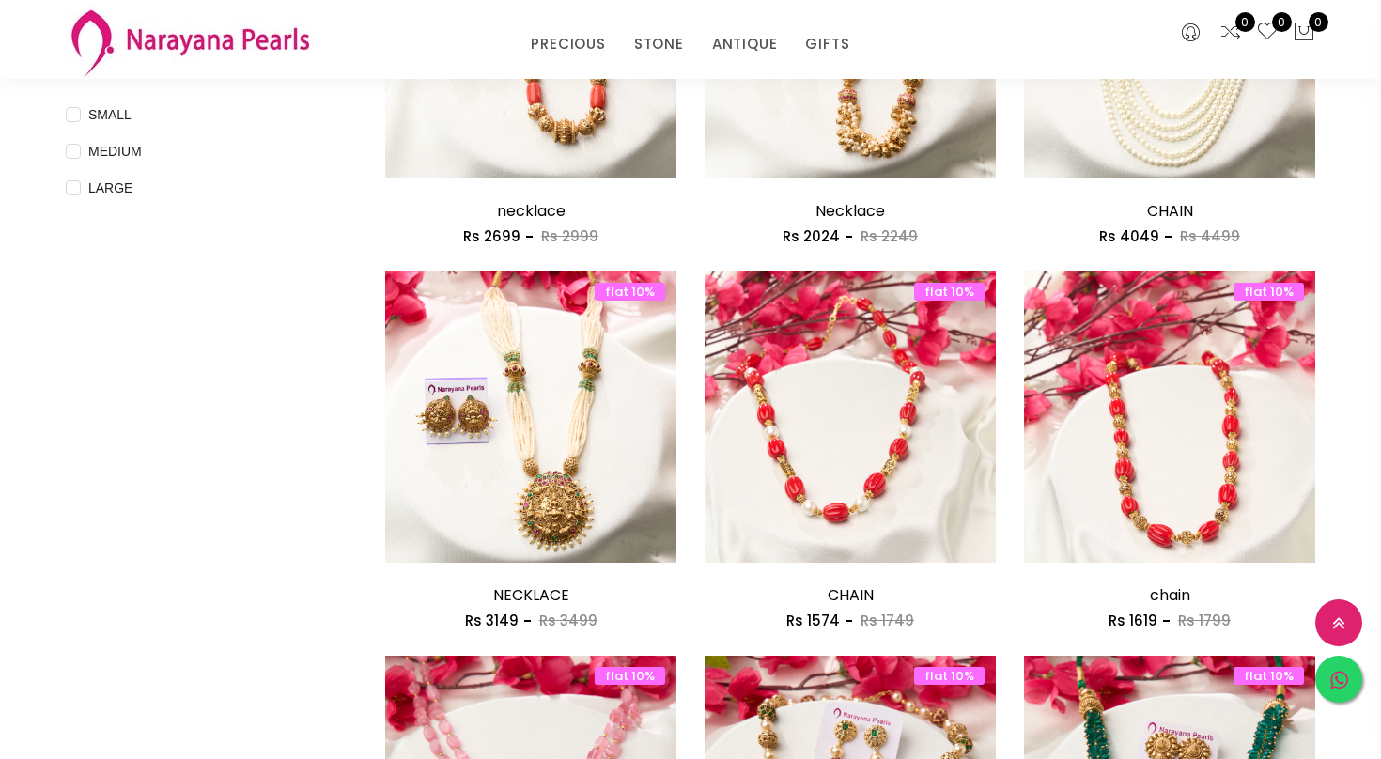
click at [1341, 677] on icon at bounding box center [1339, 681] width 18 height 21
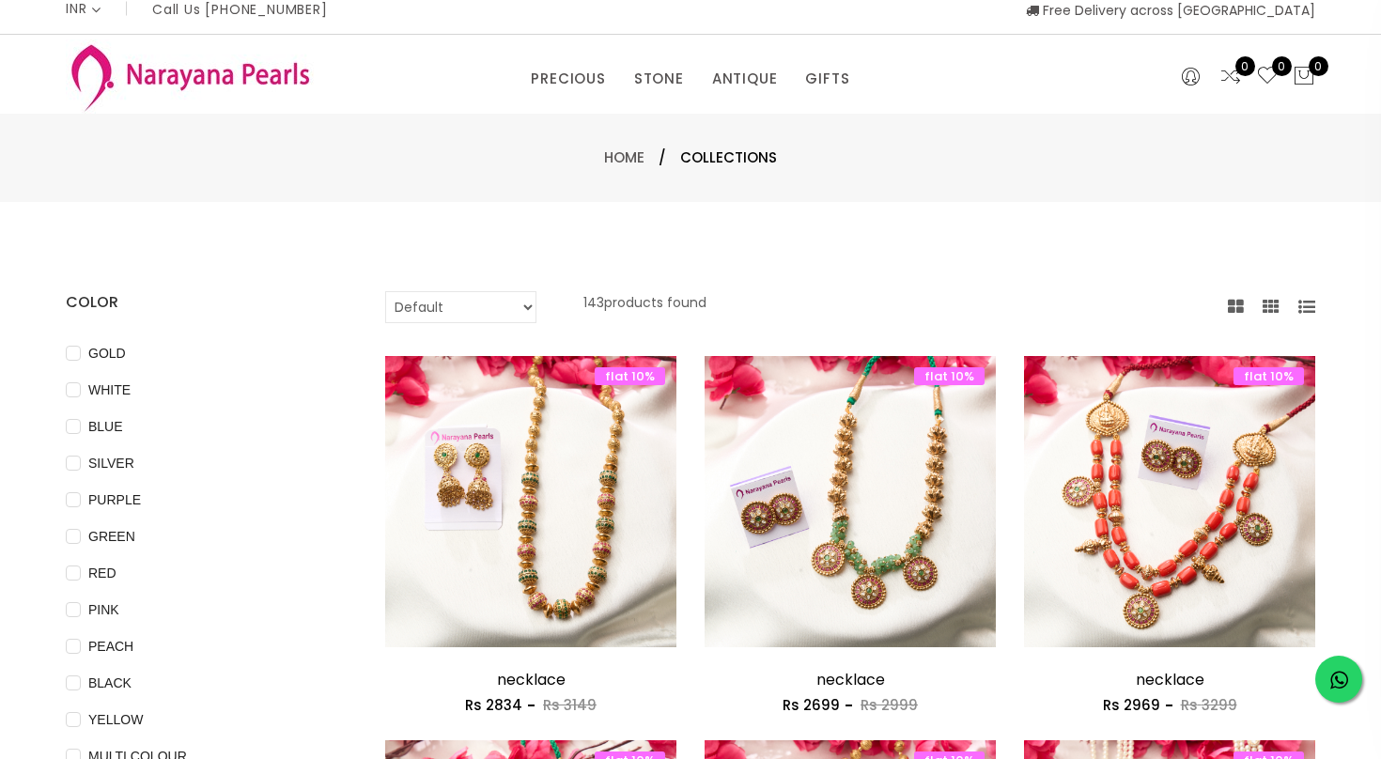
scroll to position [0, 0]
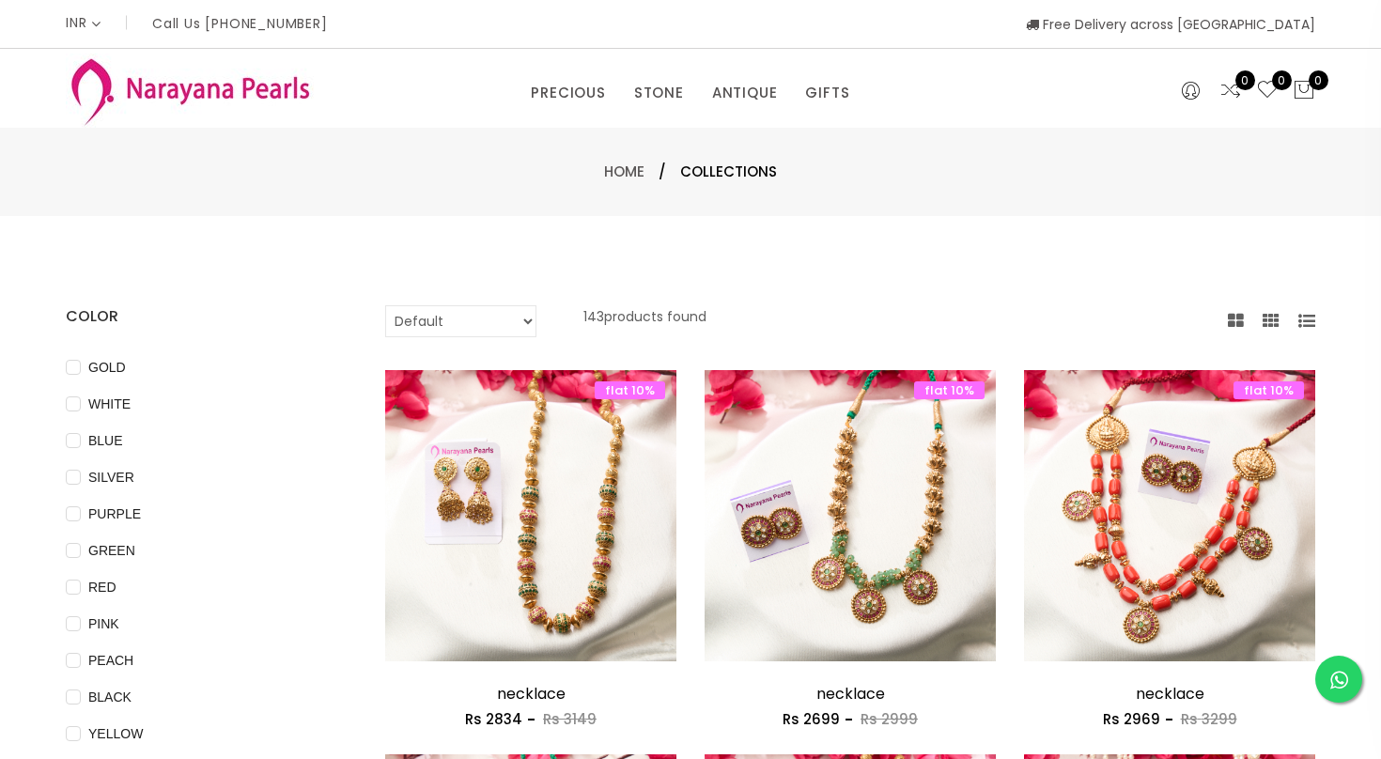
click at [459, 317] on select "Default Price - High to Low Price - Low to High" at bounding box center [460, 321] width 151 height 32
select select "priceLowToHigh"
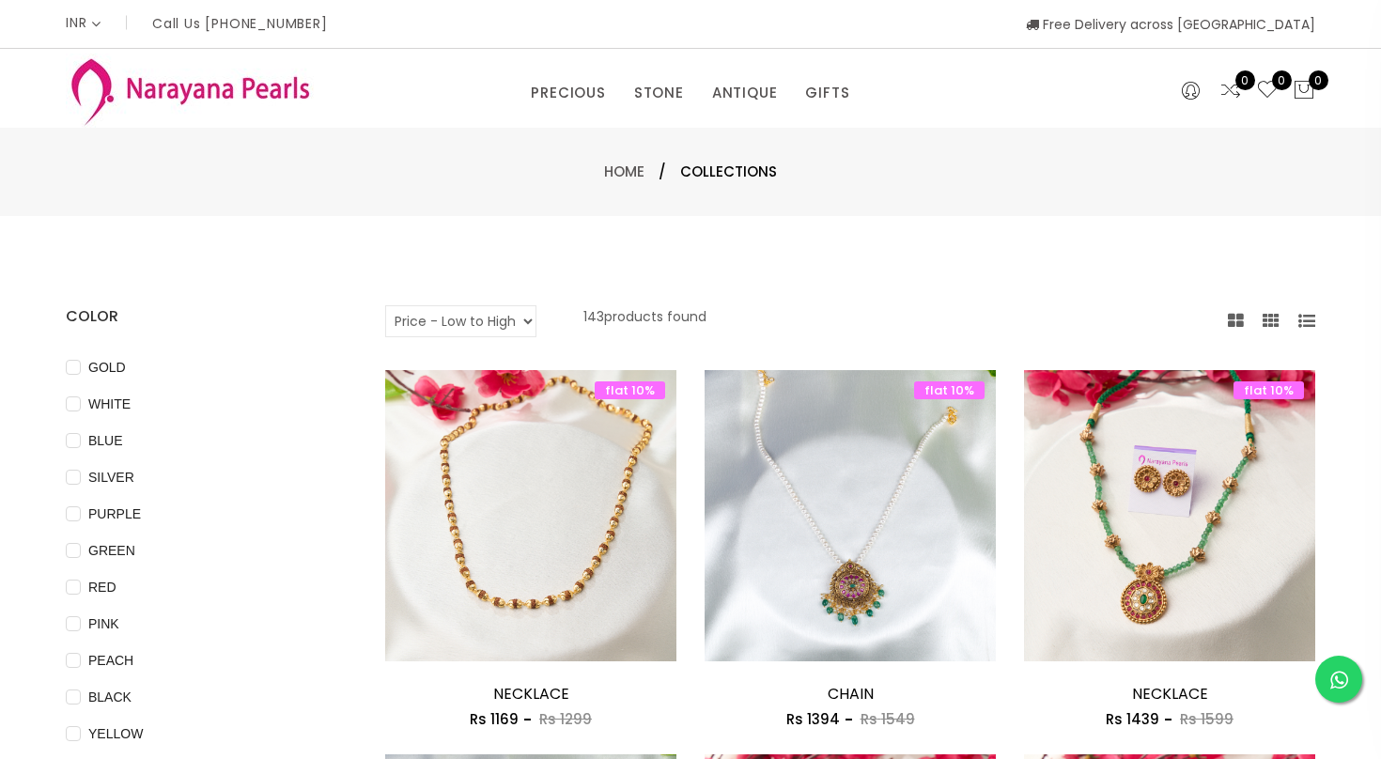
click at [610, 180] on link "PRECIOUS MALA" at bounding box center [616, 180] width 160 height 30
click at [559, 151] on link "CUSTOM MADE-GEMS" at bounding box center [616, 150] width 160 height 30
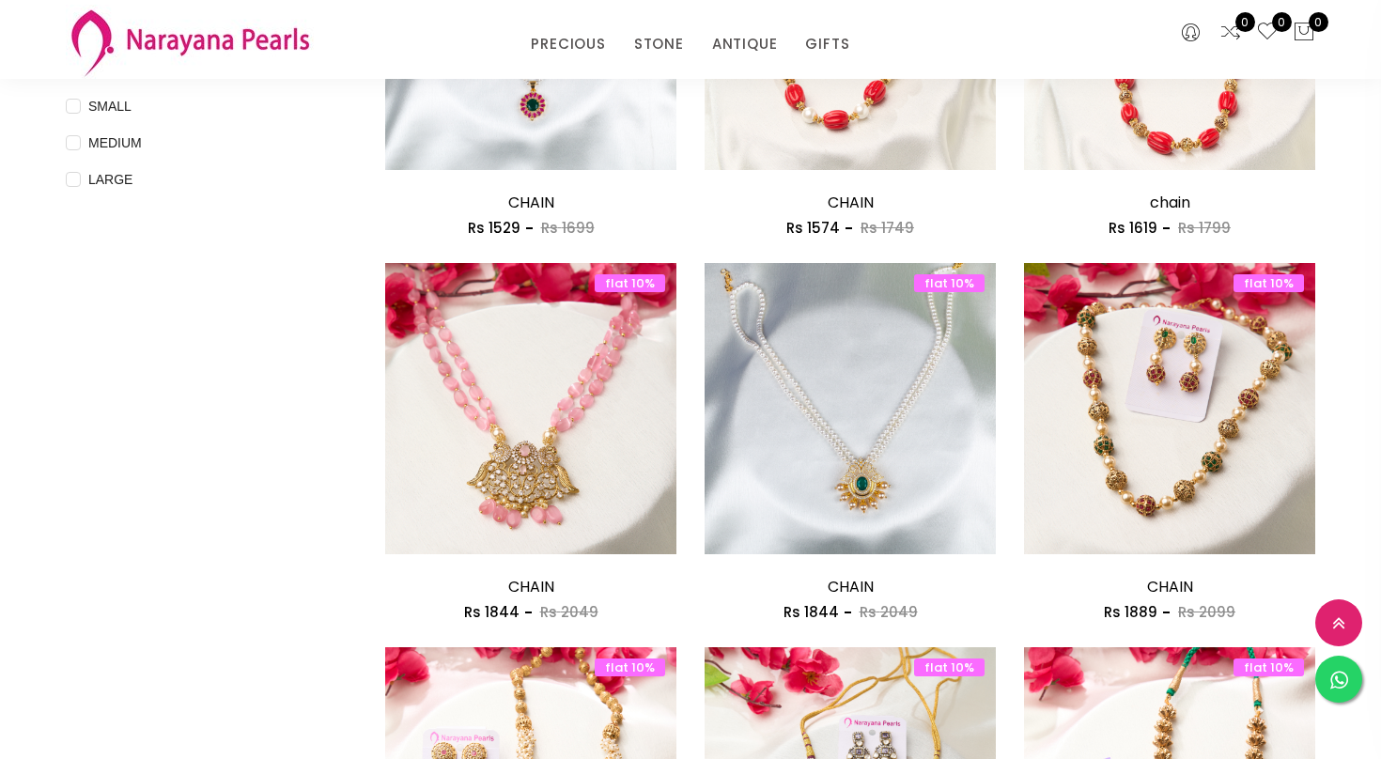
scroll to position [827, 0]
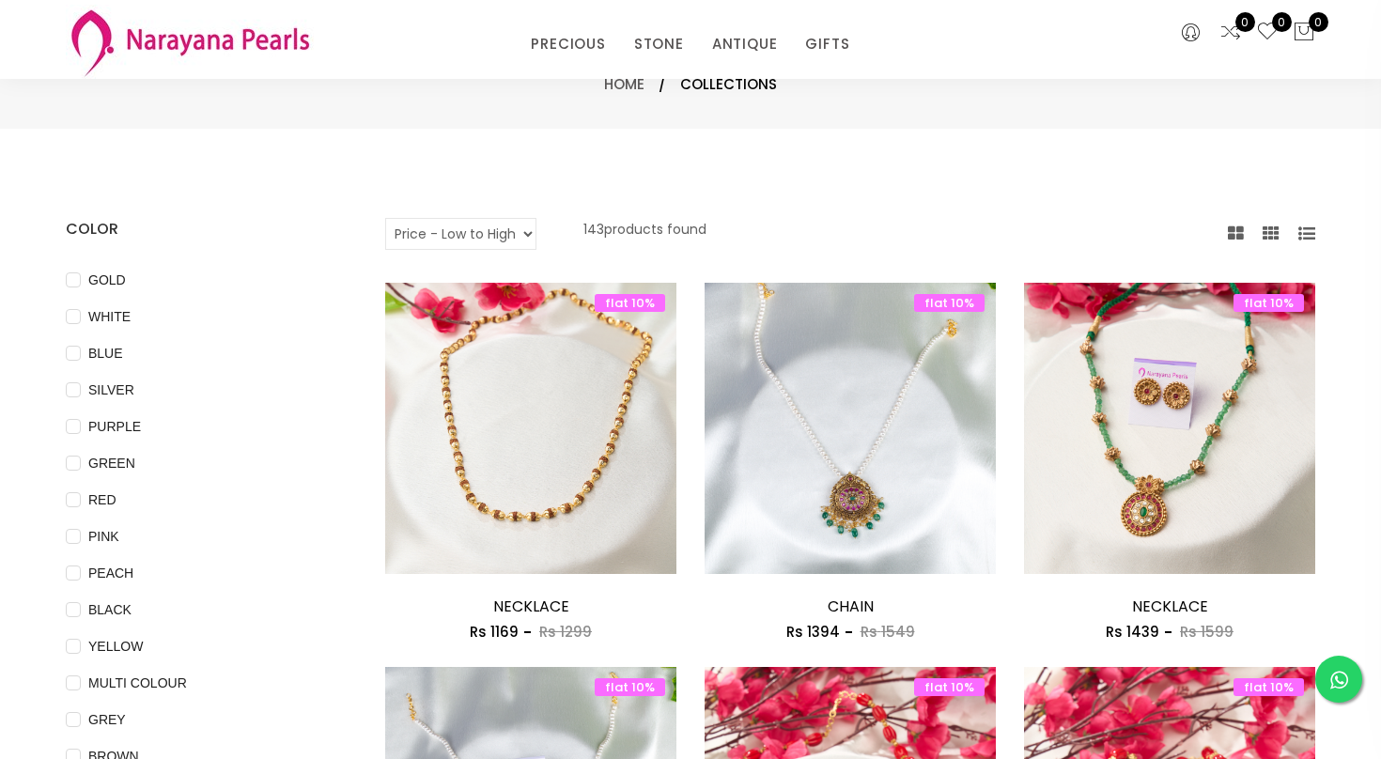
scroll to position [0, 0]
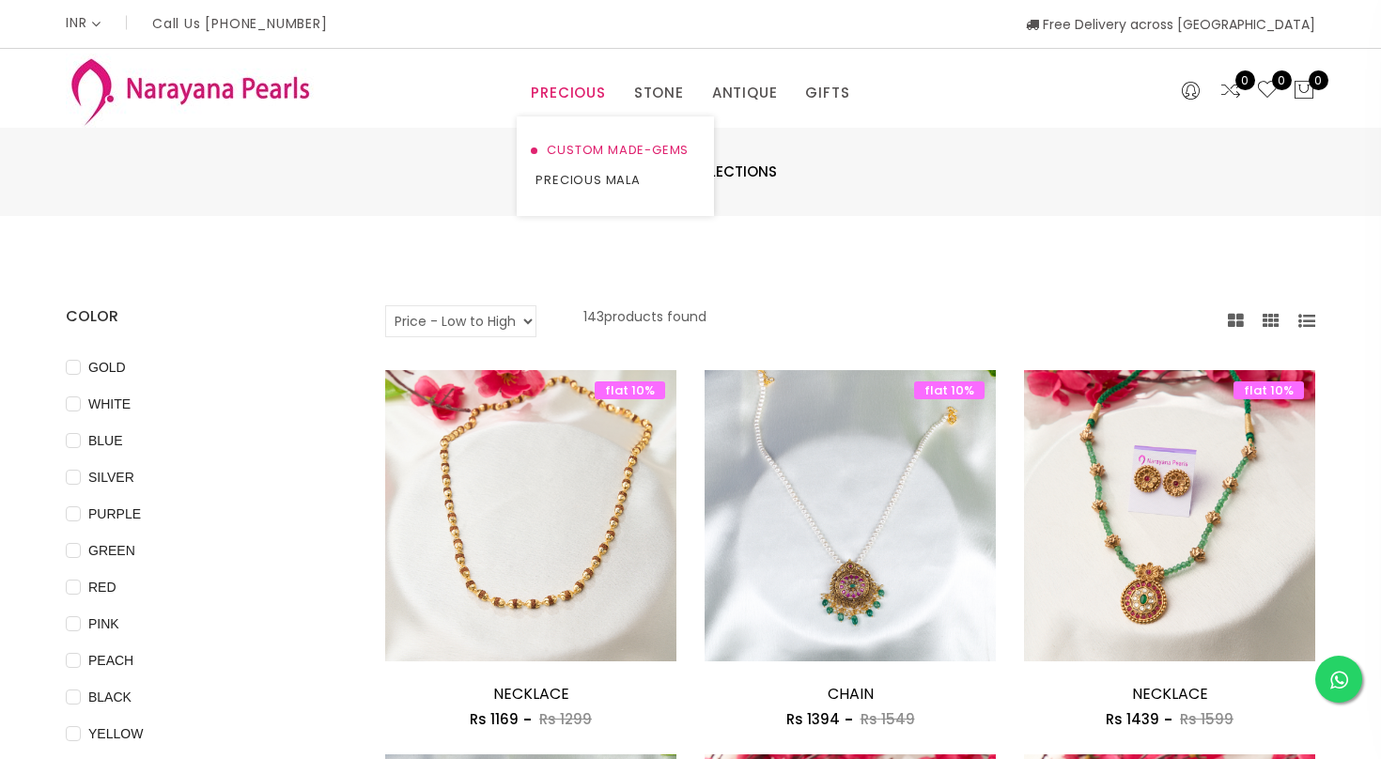
click at [580, 148] on link "CUSTOM MADE-GEMS" at bounding box center [616, 150] width 160 height 30
click at [580, 157] on link "CUSTOM MADE-GEMS" at bounding box center [616, 150] width 160 height 30
click at [559, 179] on link "PRECIOUS MALA" at bounding box center [616, 180] width 160 height 30
click at [673, 179] on link "NECKLACE" at bounding box center [719, 180] width 160 height 30
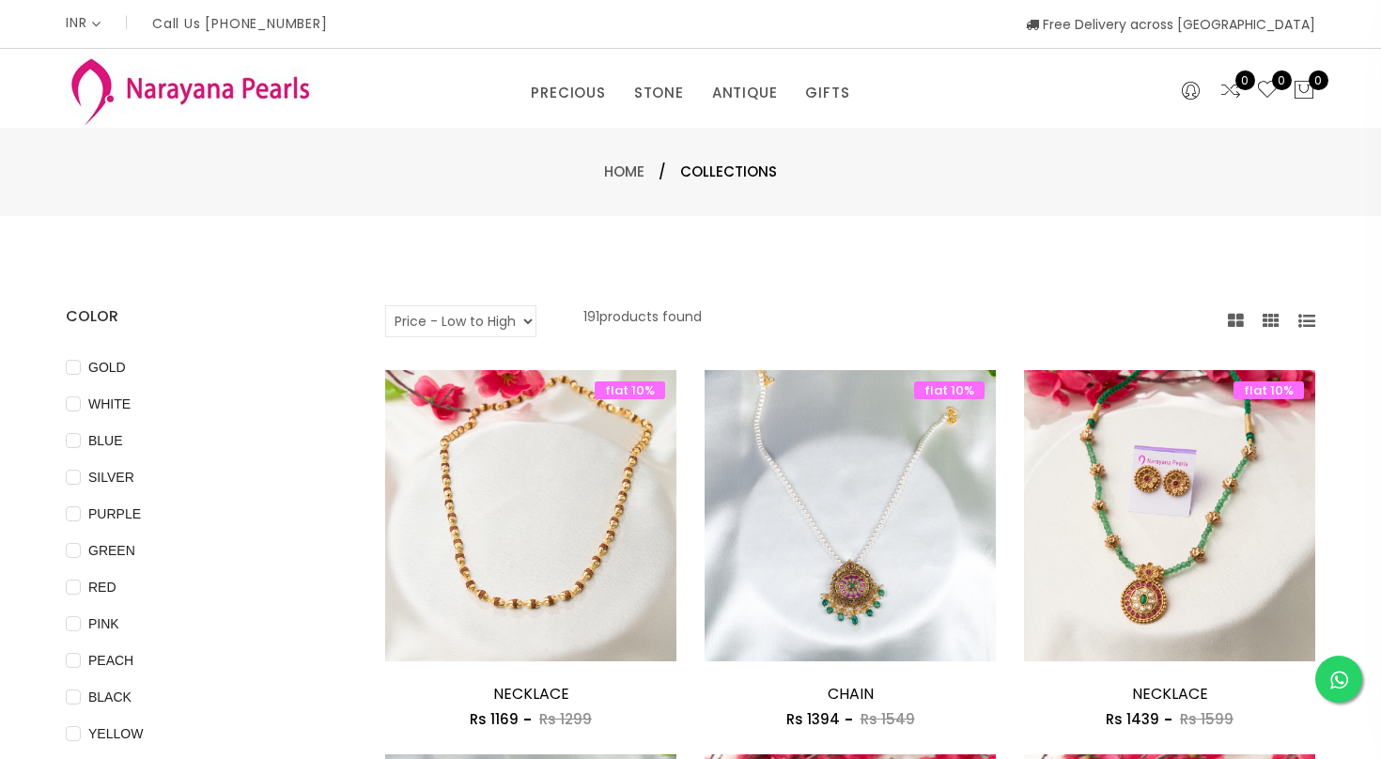
click at [496, 309] on select "Default Price - High to Low Price - Low to High" at bounding box center [460, 321] width 151 height 32
click at [660, 183] on link "NECKLACE" at bounding box center [719, 180] width 160 height 30
click at [513, 325] on select "Default Price - High to Low Price - Low to High" at bounding box center [460, 321] width 151 height 32
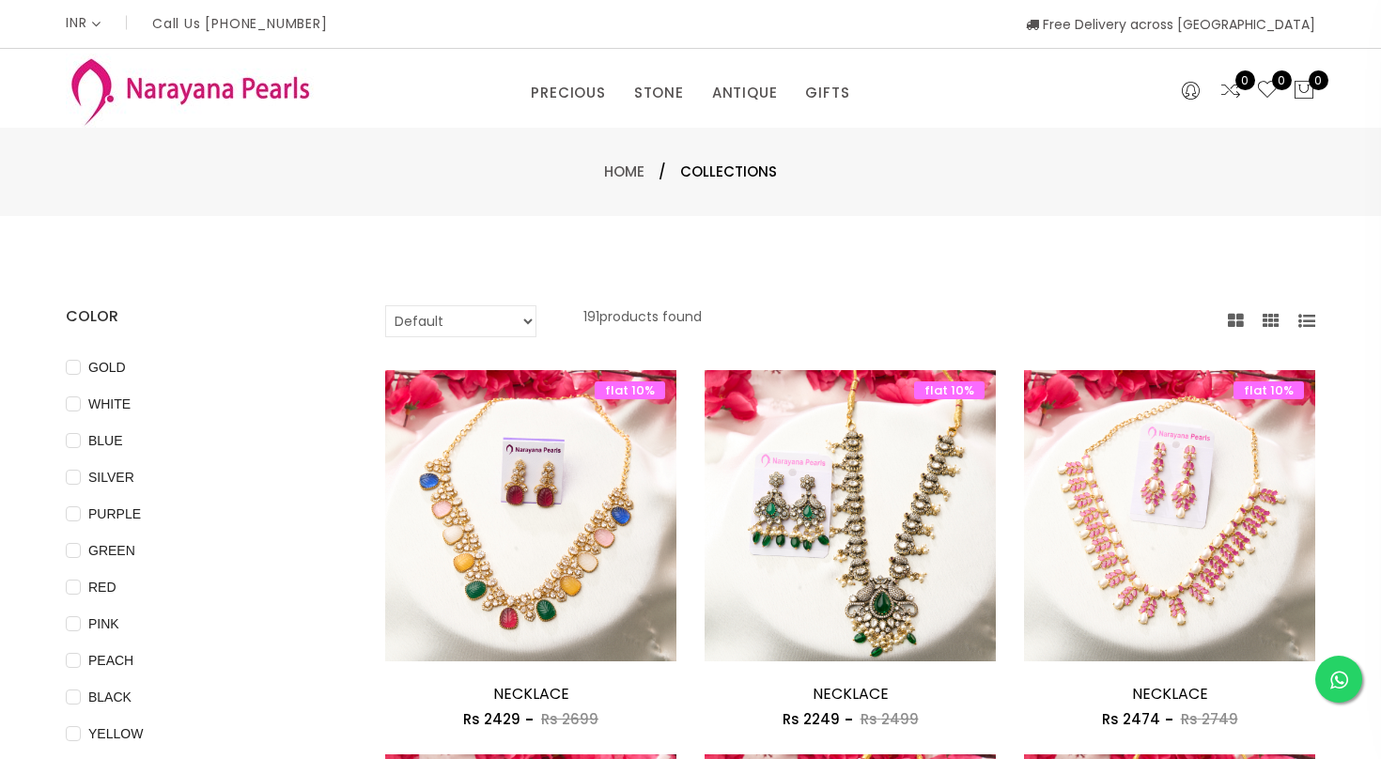
click at [514, 313] on select "Default Price - High to Low Price - Low to High" at bounding box center [460, 321] width 151 height 32
select select "priceLowToHigh"
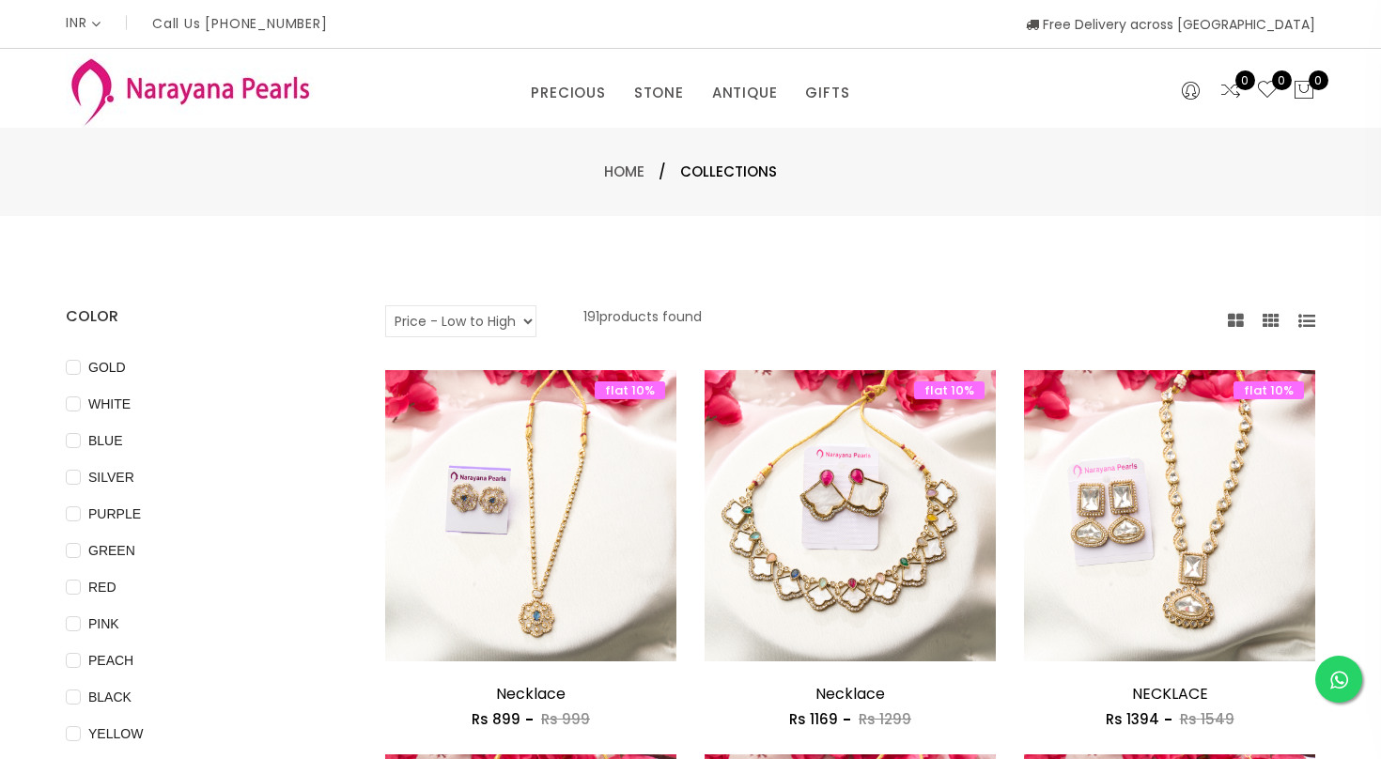
click at [764, 198] on div "Home / Collections" at bounding box center [690, 172] width 1381 height 88
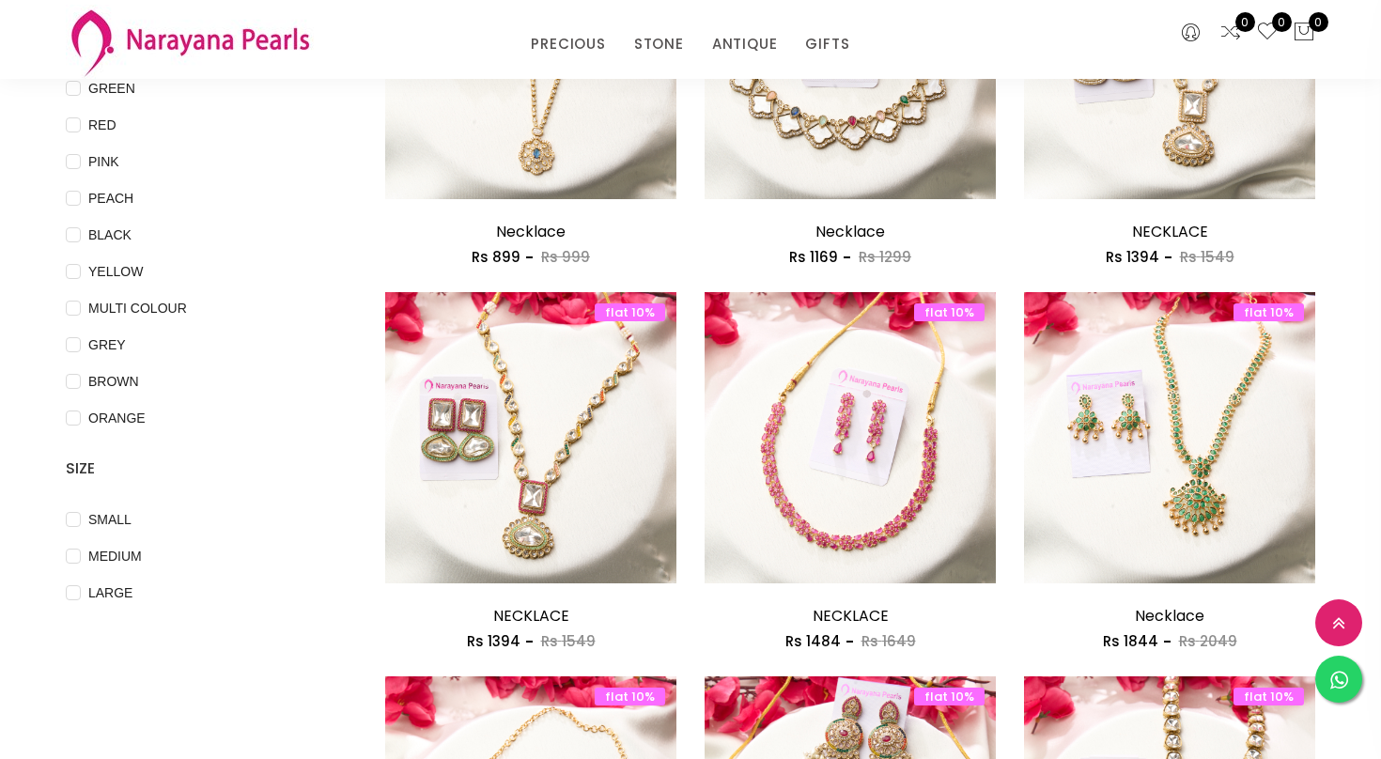
scroll to position [413, 0]
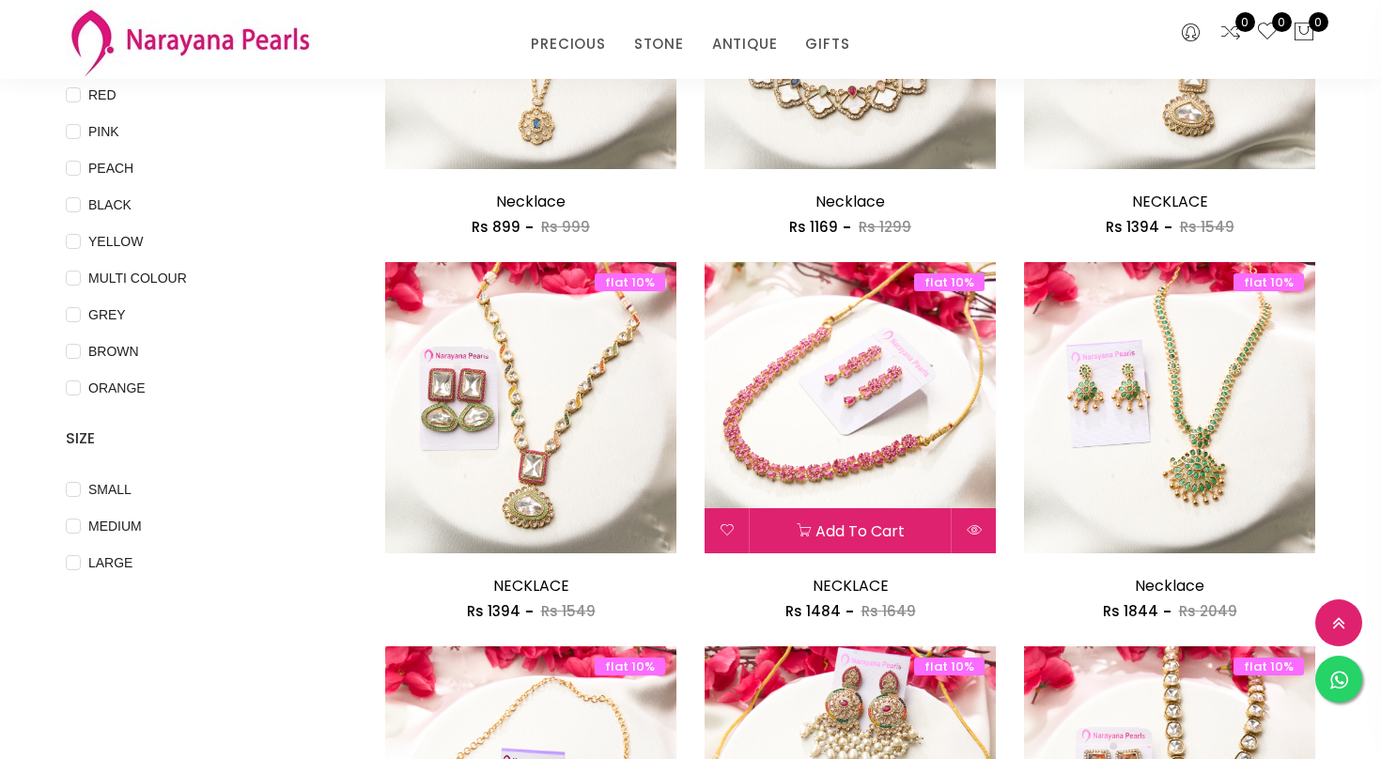
click at [878, 451] on img at bounding box center [850, 407] width 291 height 291
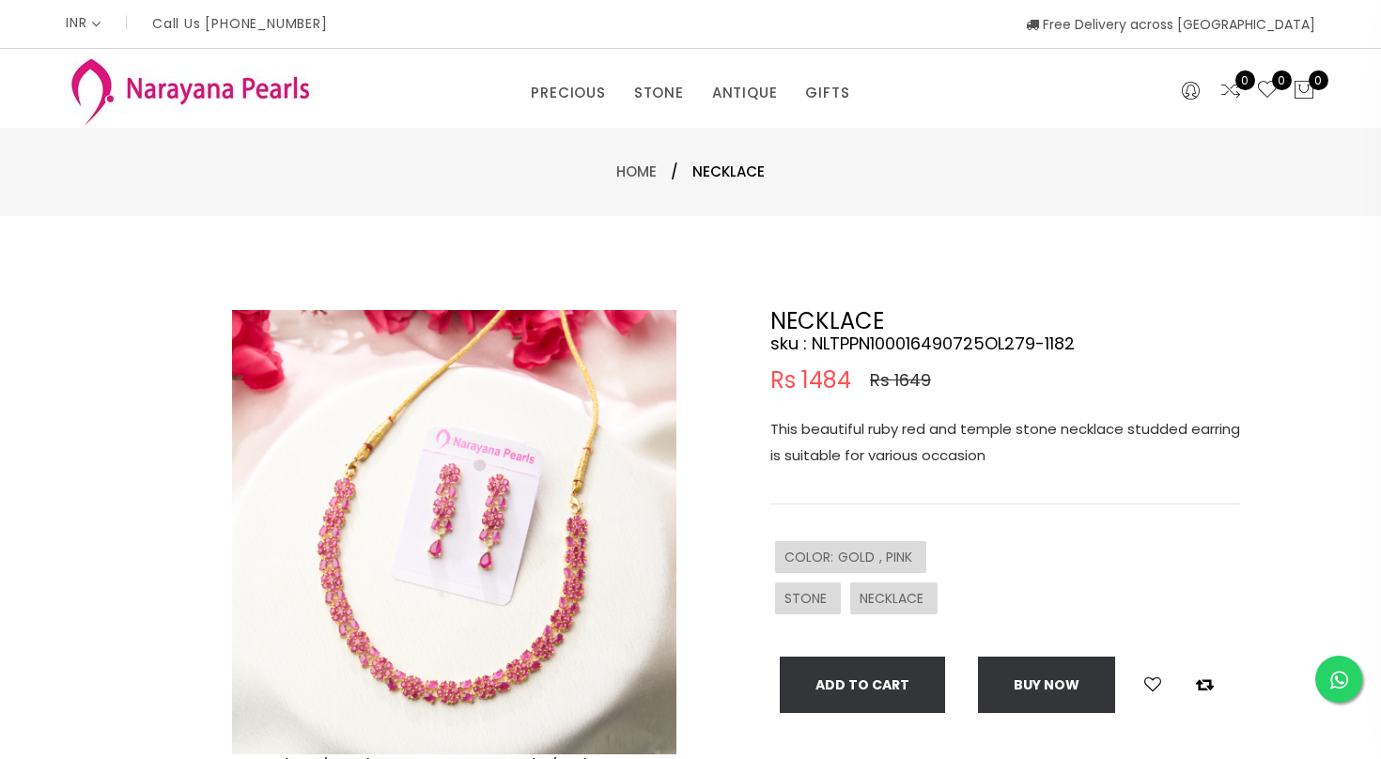
click at [559, 642] on img at bounding box center [454, 532] width 444 height 444
click at [545, 614] on img at bounding box center [454, 532] width 444 height 444
click at [503, 662] on img at bounding box center [454, 532] width 444 height 444
click at [469, 454] on img at bounding box center [454, 532] width 444 height 444
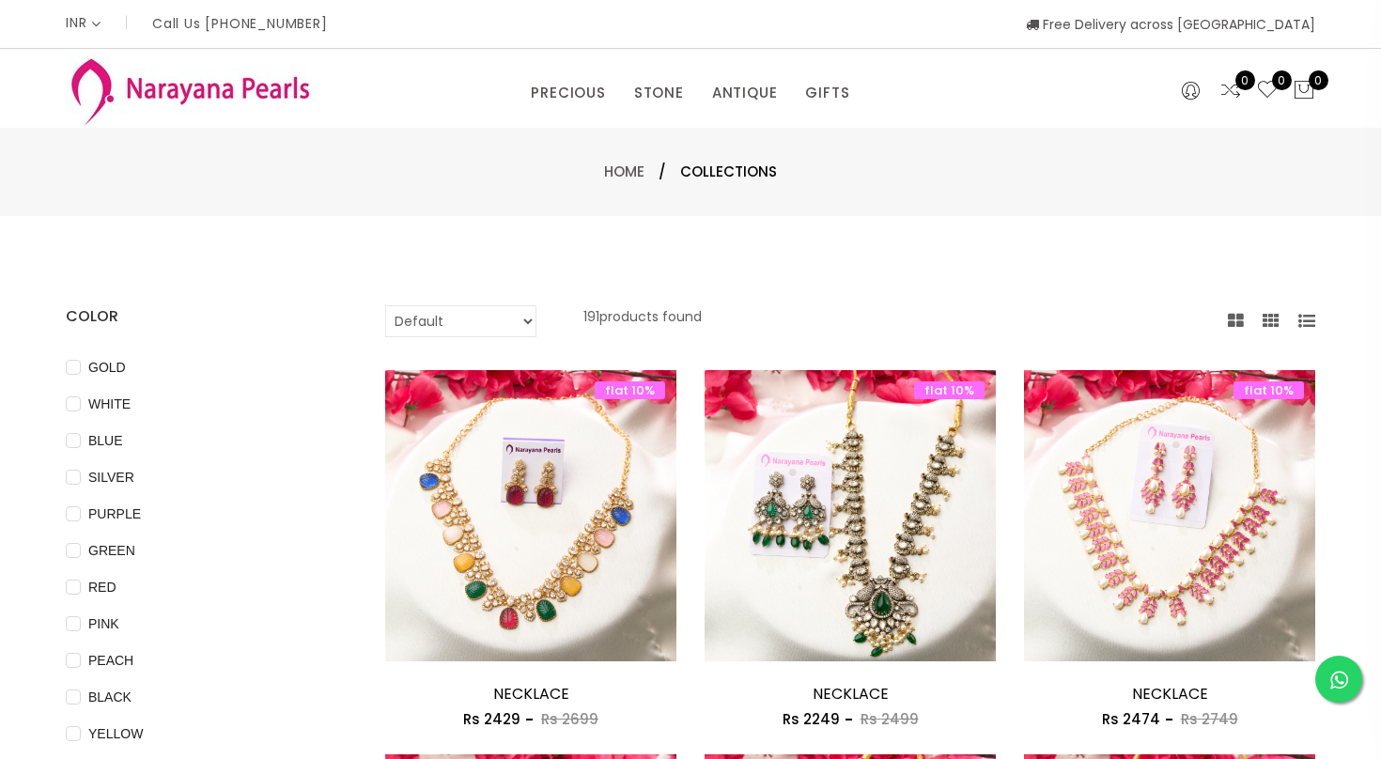
click at [528, 324] on select "Default Price - High to Low Price - Low to High" at bounding box center [460, 321] width 151 height 32
select select "priceLowToHigh"
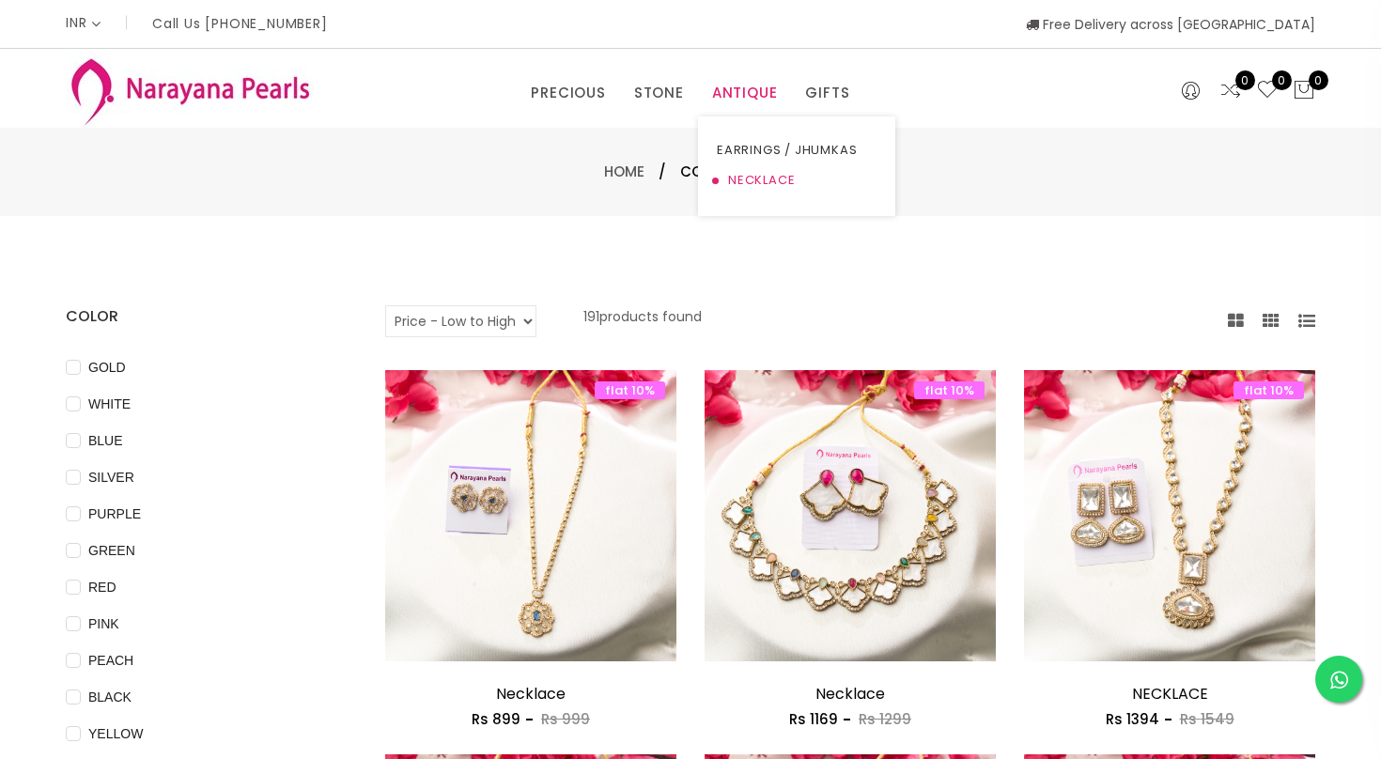
click at [753, 179] on link "NECKLACE" at bounding box center [797, 180] width 160 height 30
click at [745, 91] on link "ANTIQUE" at bounding box center [745, 93] width 66 height 28
click at [753, 181] on link "NECKLACE" at bounding box center [797, 180] width 160 height 30
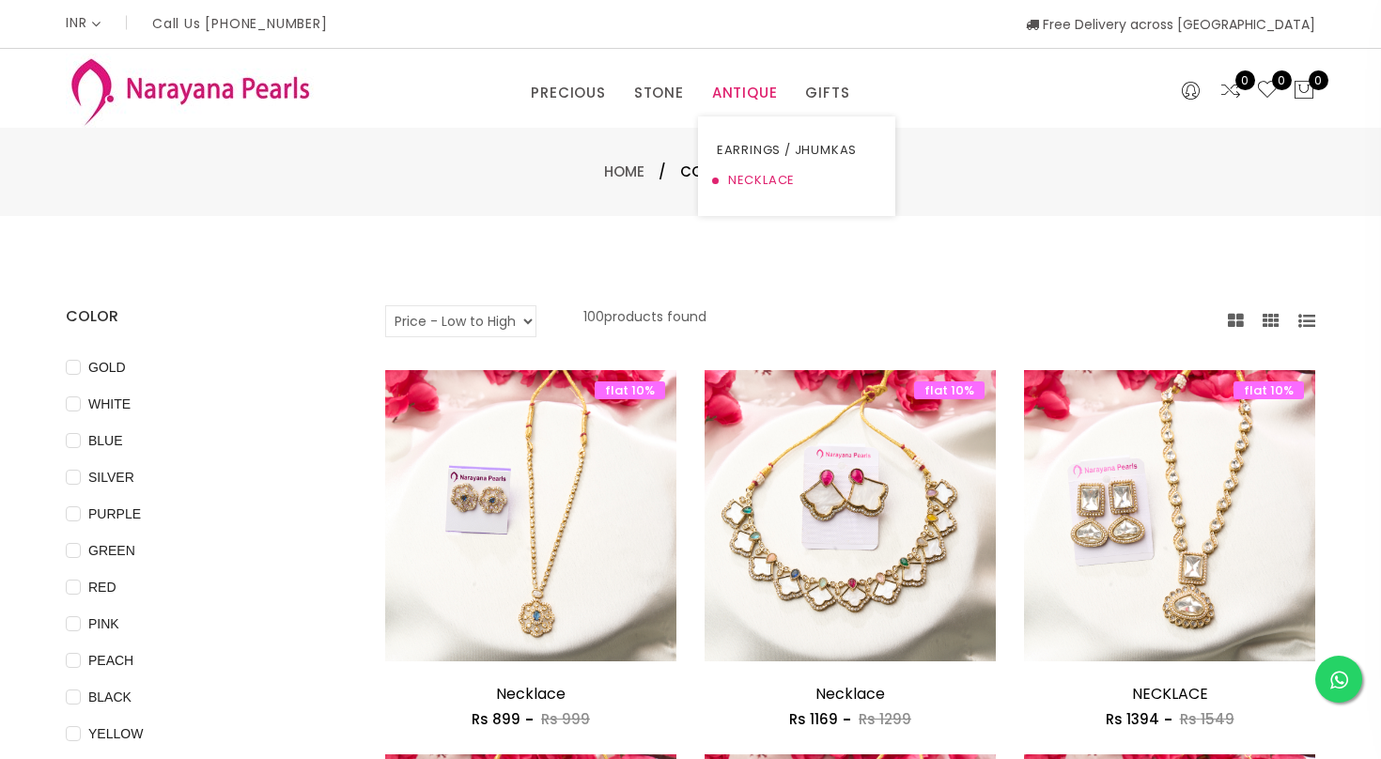
click at [753, 178] on link "NECKLACE" at bounding box center [797, 180] width 160 height 30
click at [768, 196] on ul "EARRINGS / JHUMKAS NECKLACE" at bounding box center [796, 167] width 197 height 100
click at [765, 185] on link "NECKLACE" at bounding box center [797, 180] width 160 height 30
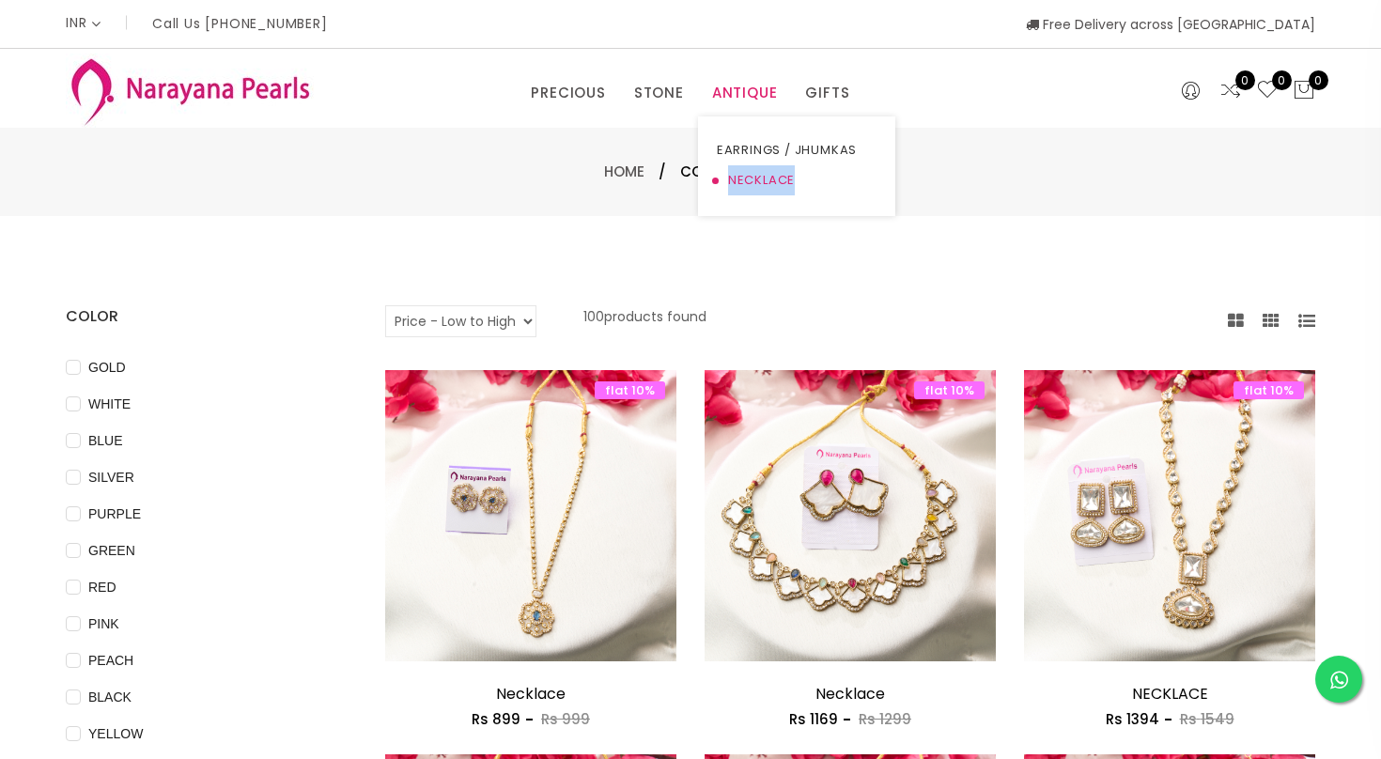
click at [765, 185] on link "NECKLACE" at bounding box center [797, 180] width 160 height 30
click at [719, 182] on link "NECKLACE" at bounding box center [797, 180] width 160 height 30
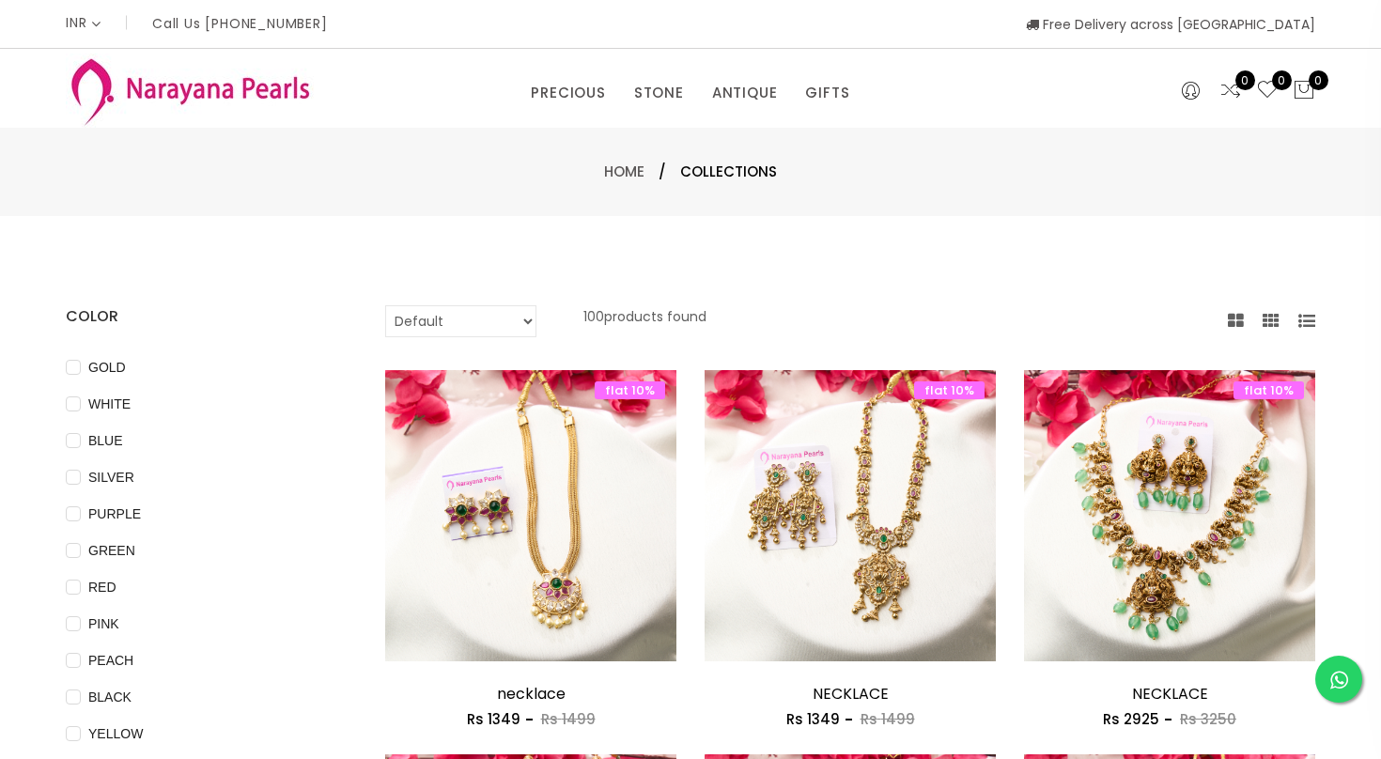
click at [468, 311] on select "Default Price - High to Low Price - Low to High" at bounding box center [460, 321] width 151 height 32
select select "priceLowToHigh"
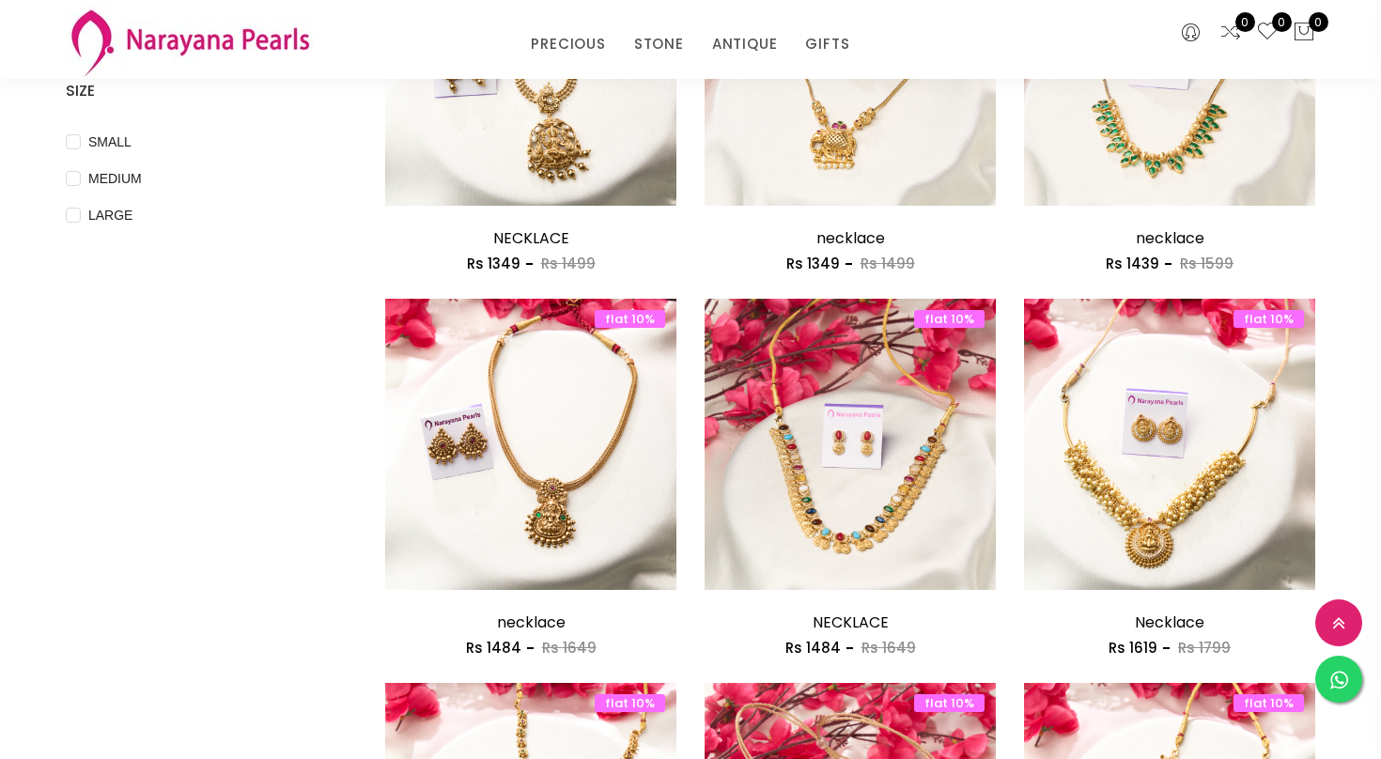
scroll to position [752, 0]
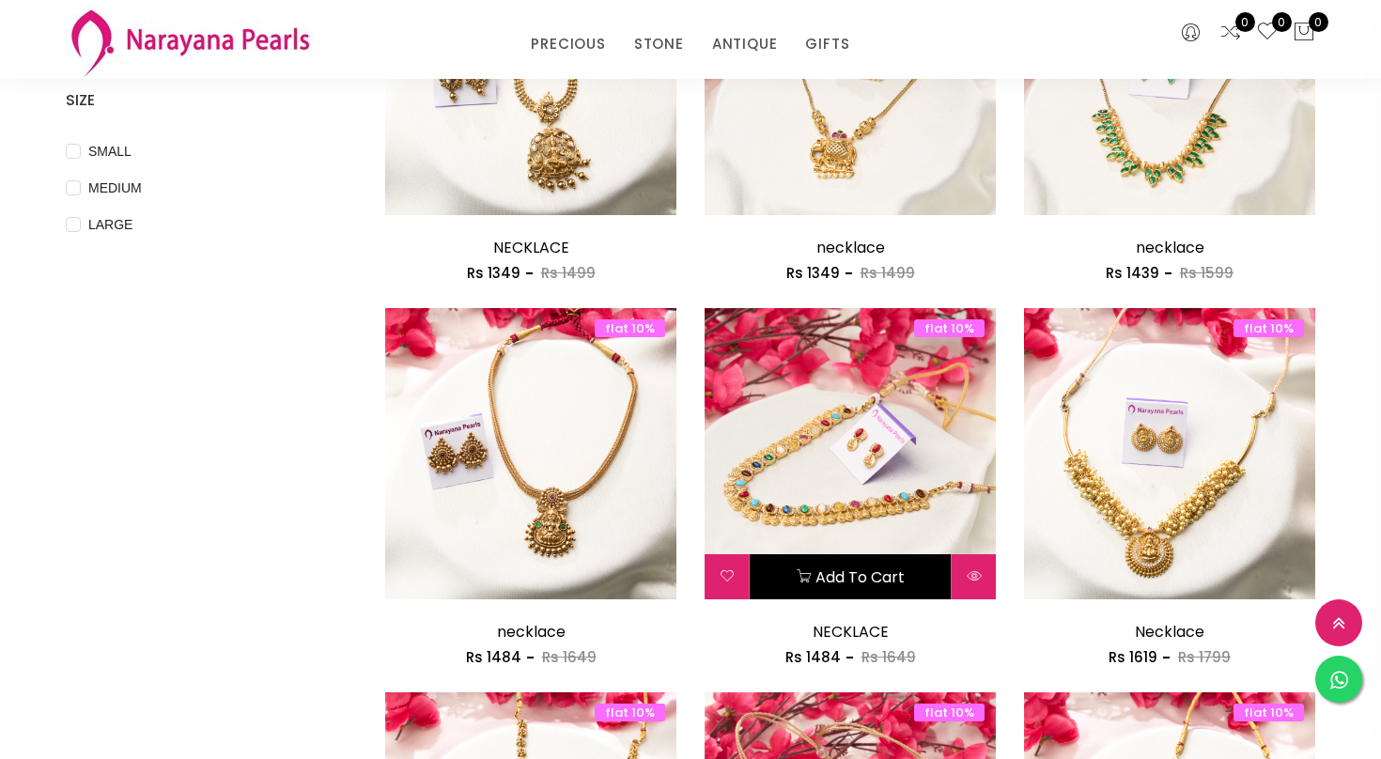
click at [866, 573] on button "Add to cart" at bounding box center [850, 576] width 201 height 45
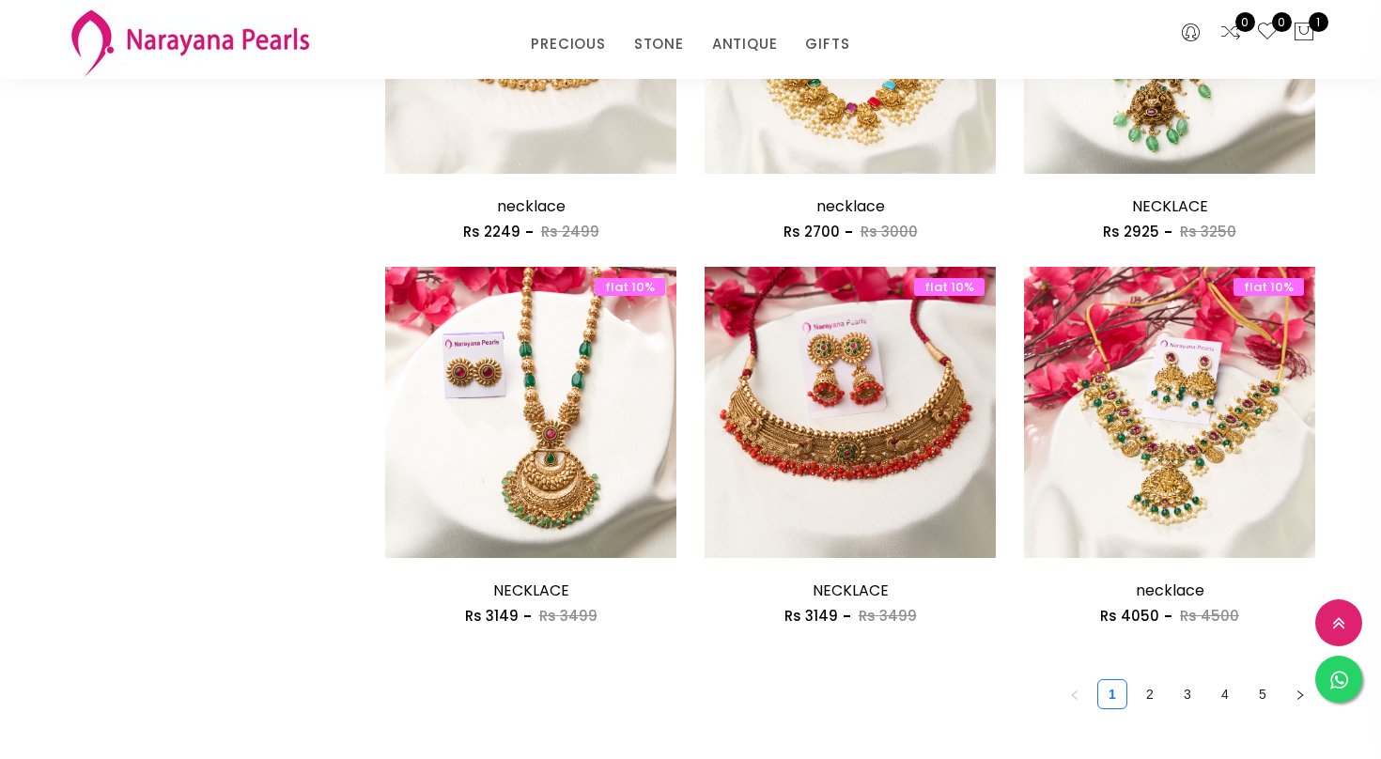
scroll to position [2368, 0]
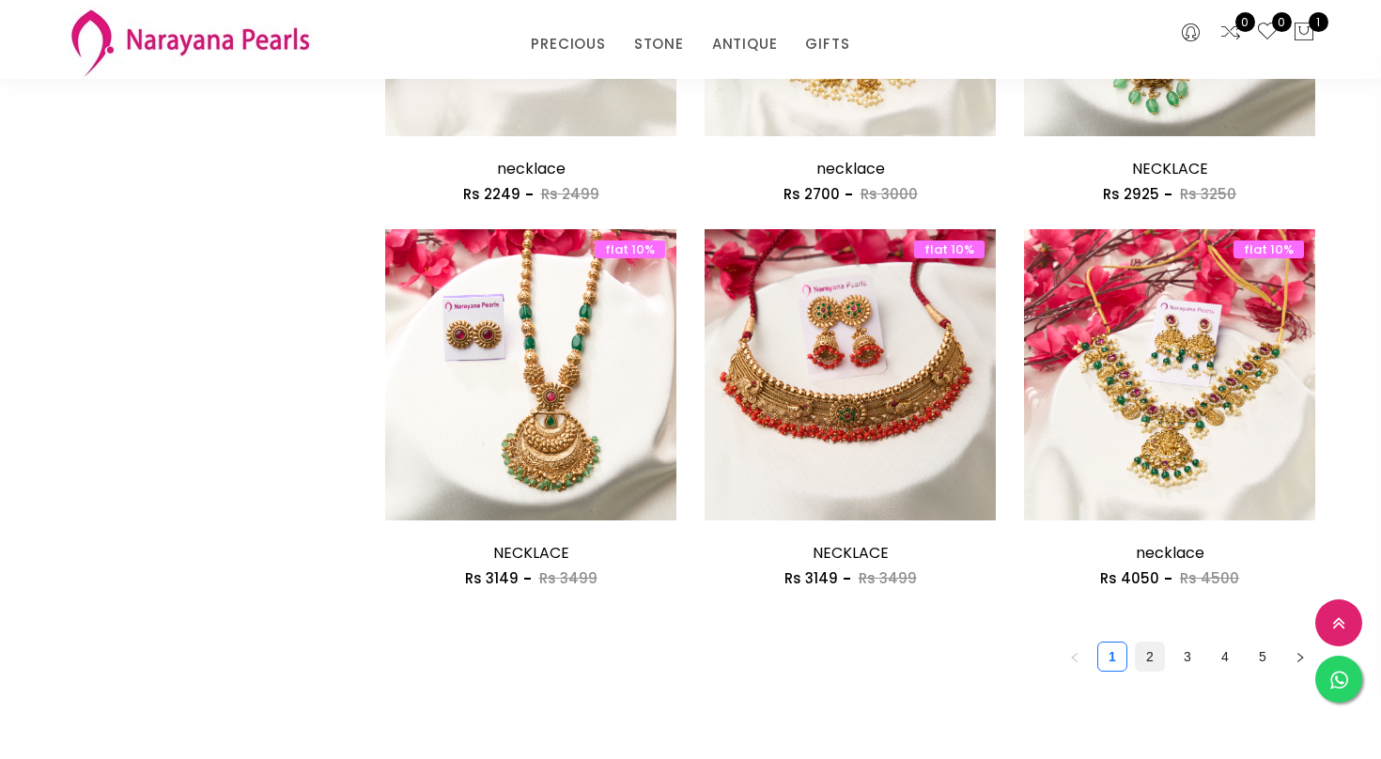
click at [1150, 661] on link "2" at bounding box center [1150, 657] width 28 height 28
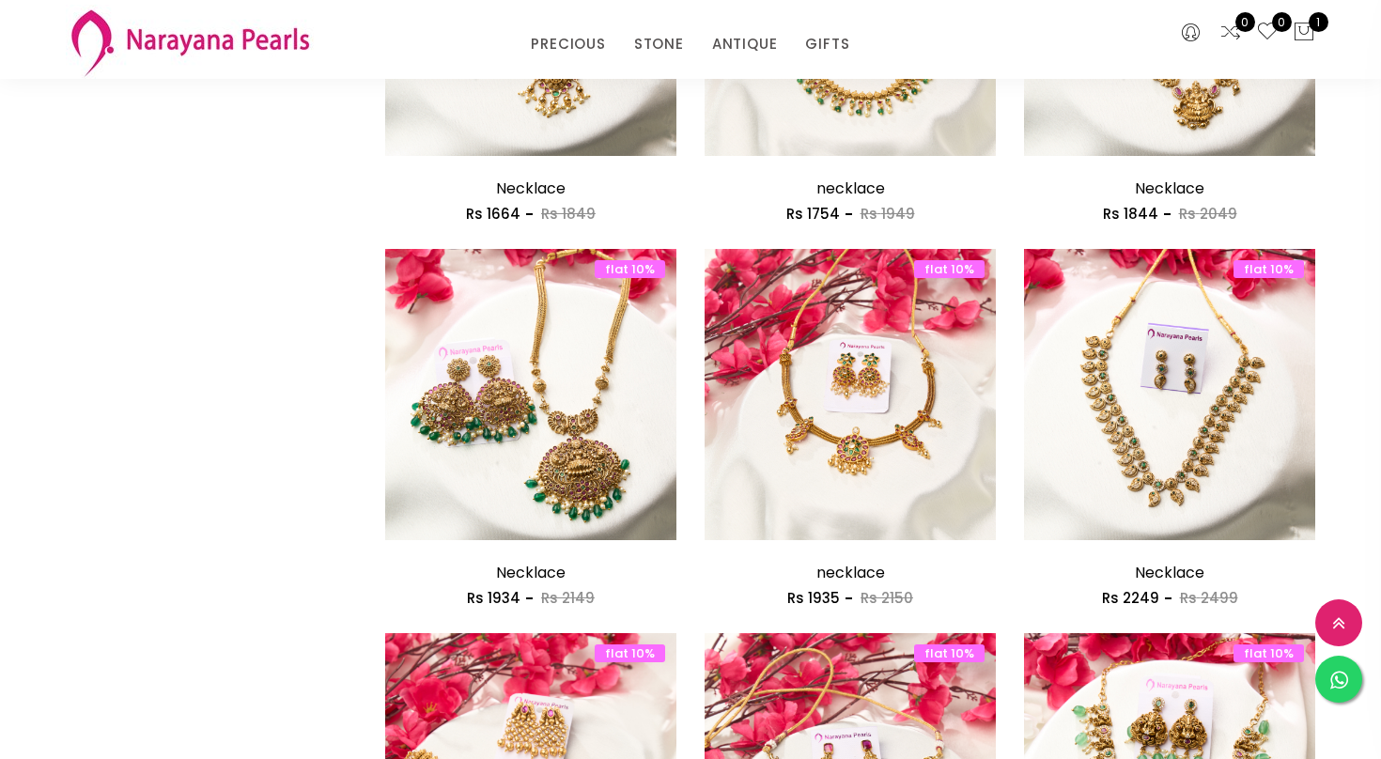
scroll to position [1579, 0]
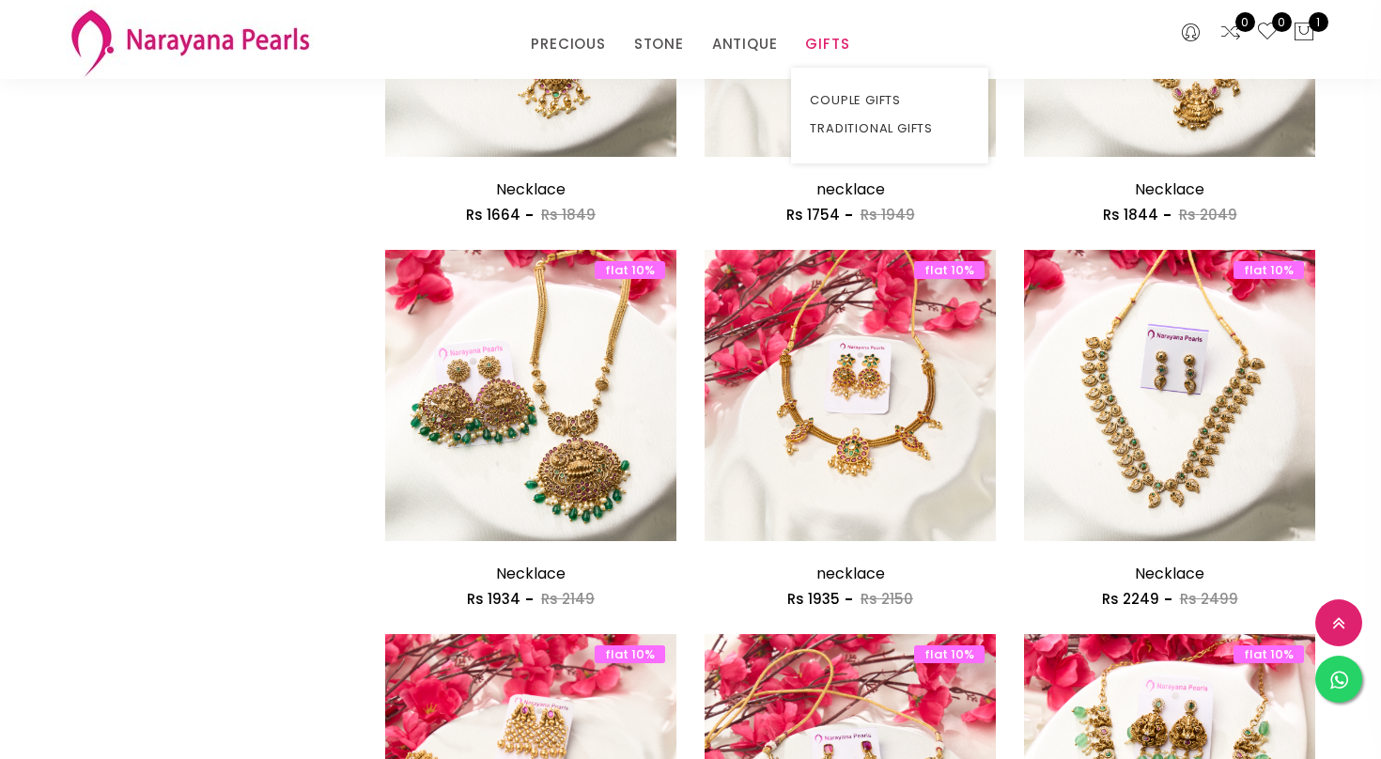
click at [829, 39] on link "GIFTS" at bounding box center [827, 44] width 44 height 28
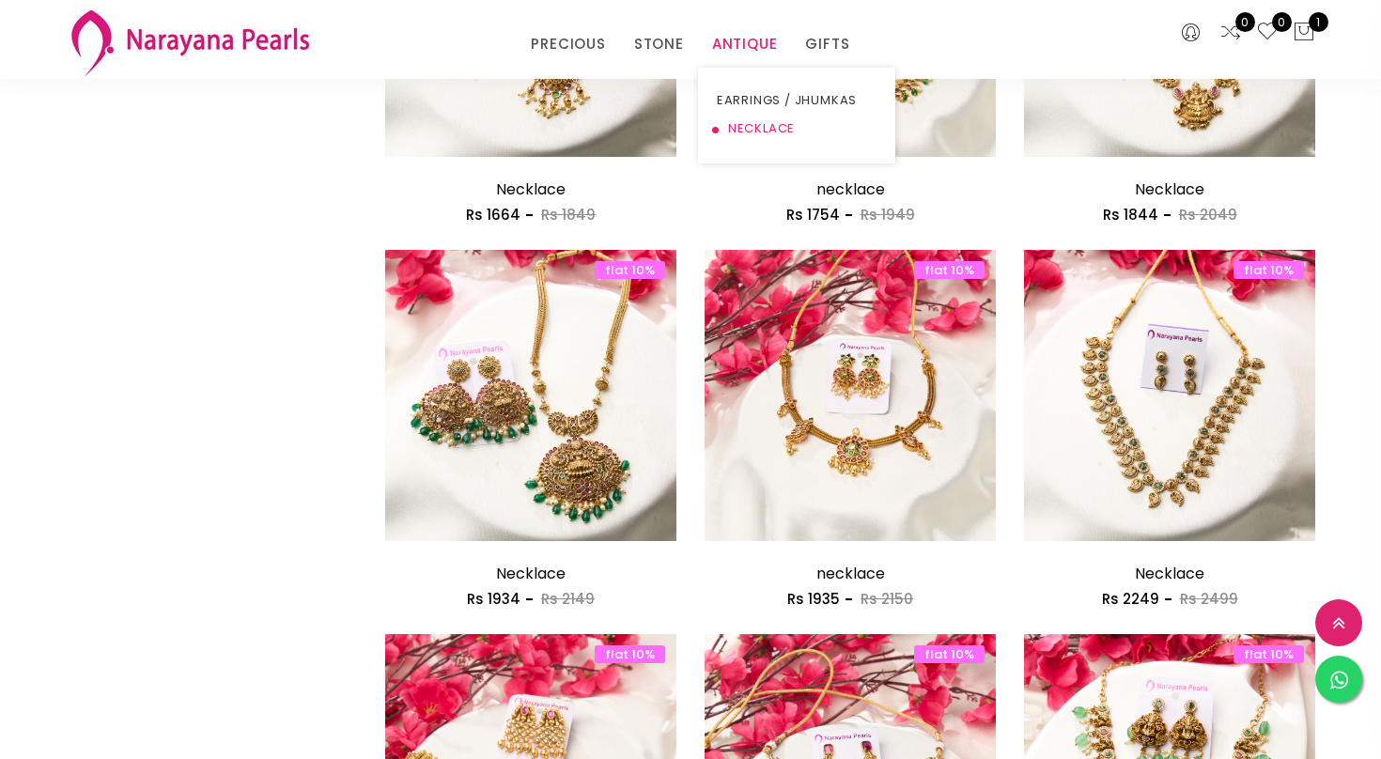
click at [751, 127] on link "NECKLACE" at bounding box center [797, 129] width 160 height 28
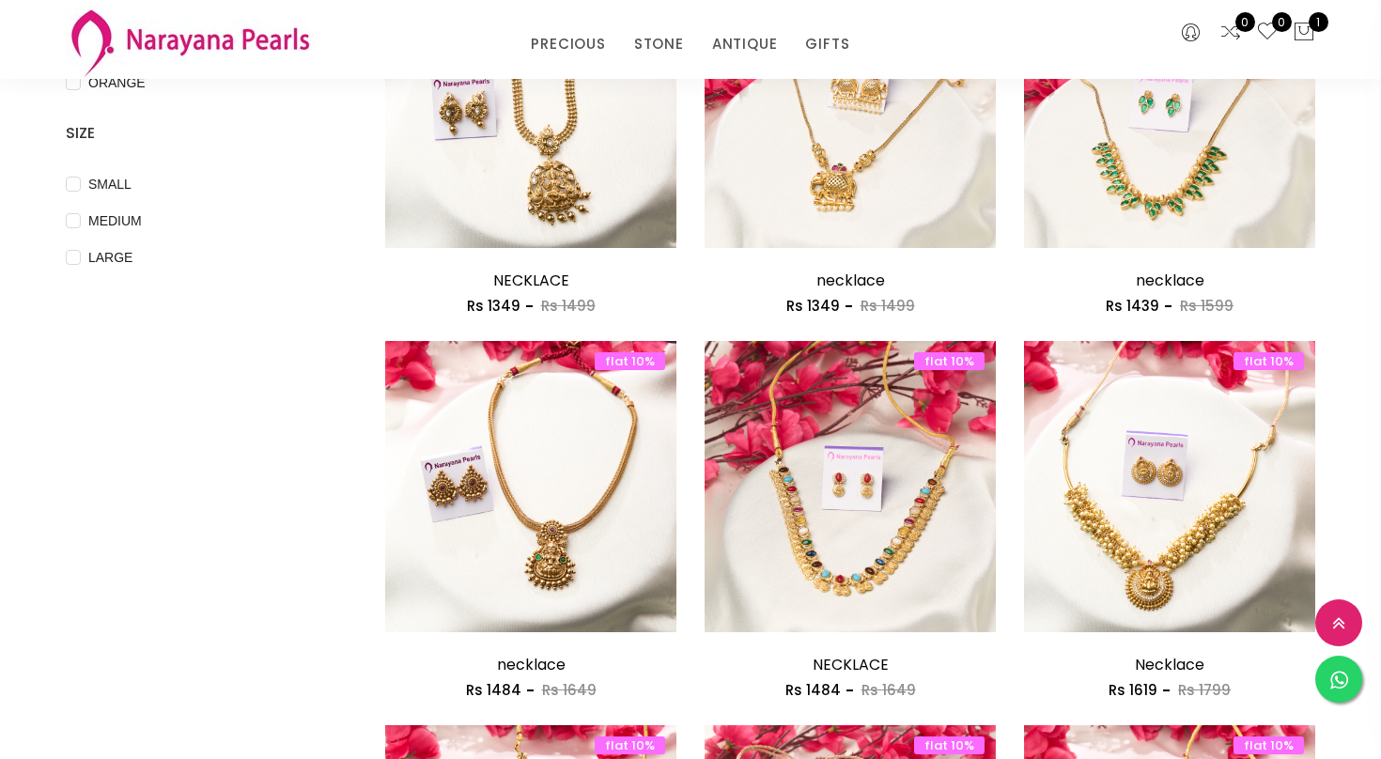
scroll to position [710, 0]
